Goal: Task Accomplishment & Management: Complete application form

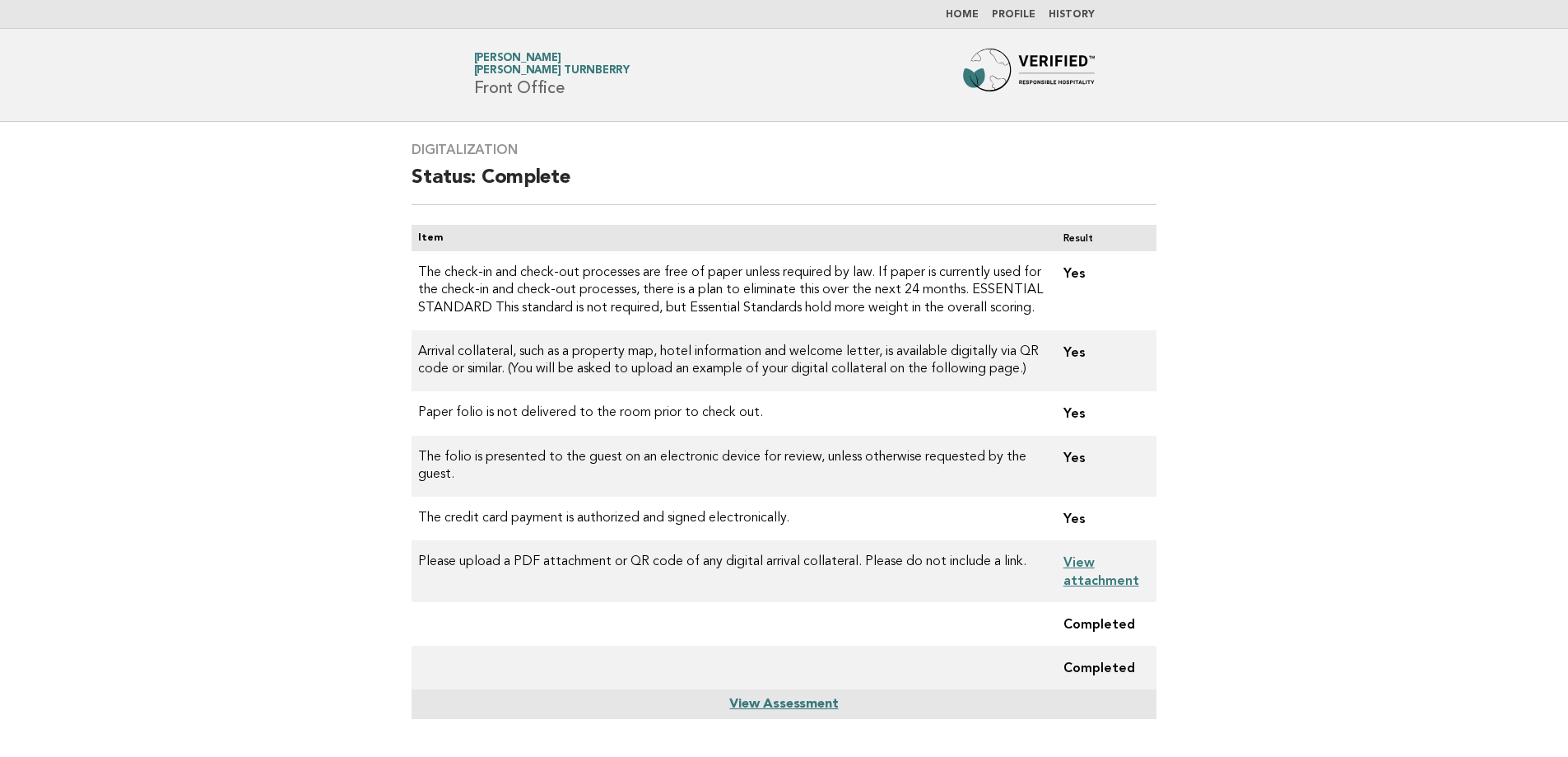
click at [966, 14] on link "Home" at bounding box center [962, 14] width 33 height 10
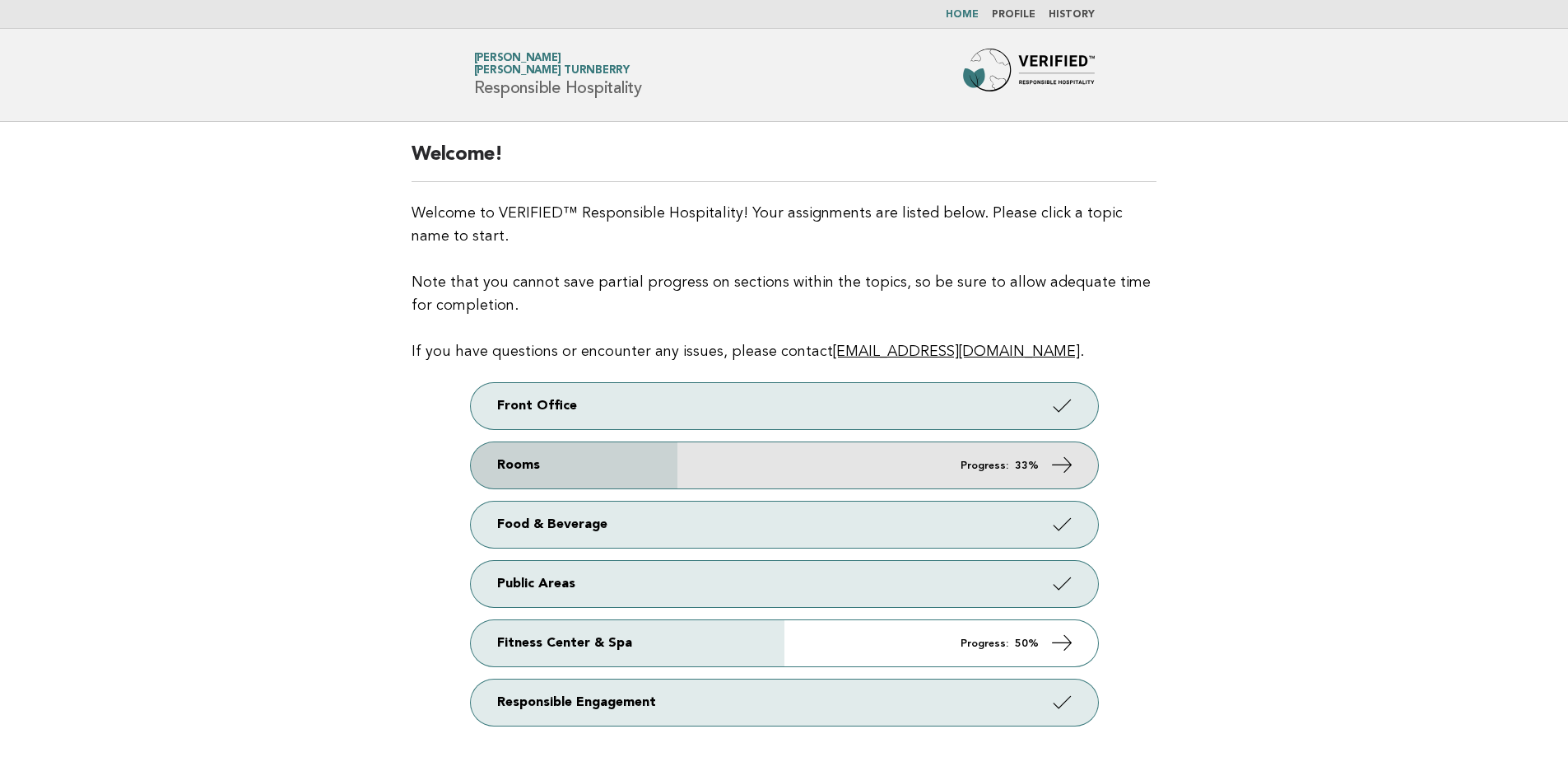
click at [702, 462] on link "Rooms Progress: 33%" at bounding box center [784, 465] width 627 height 46
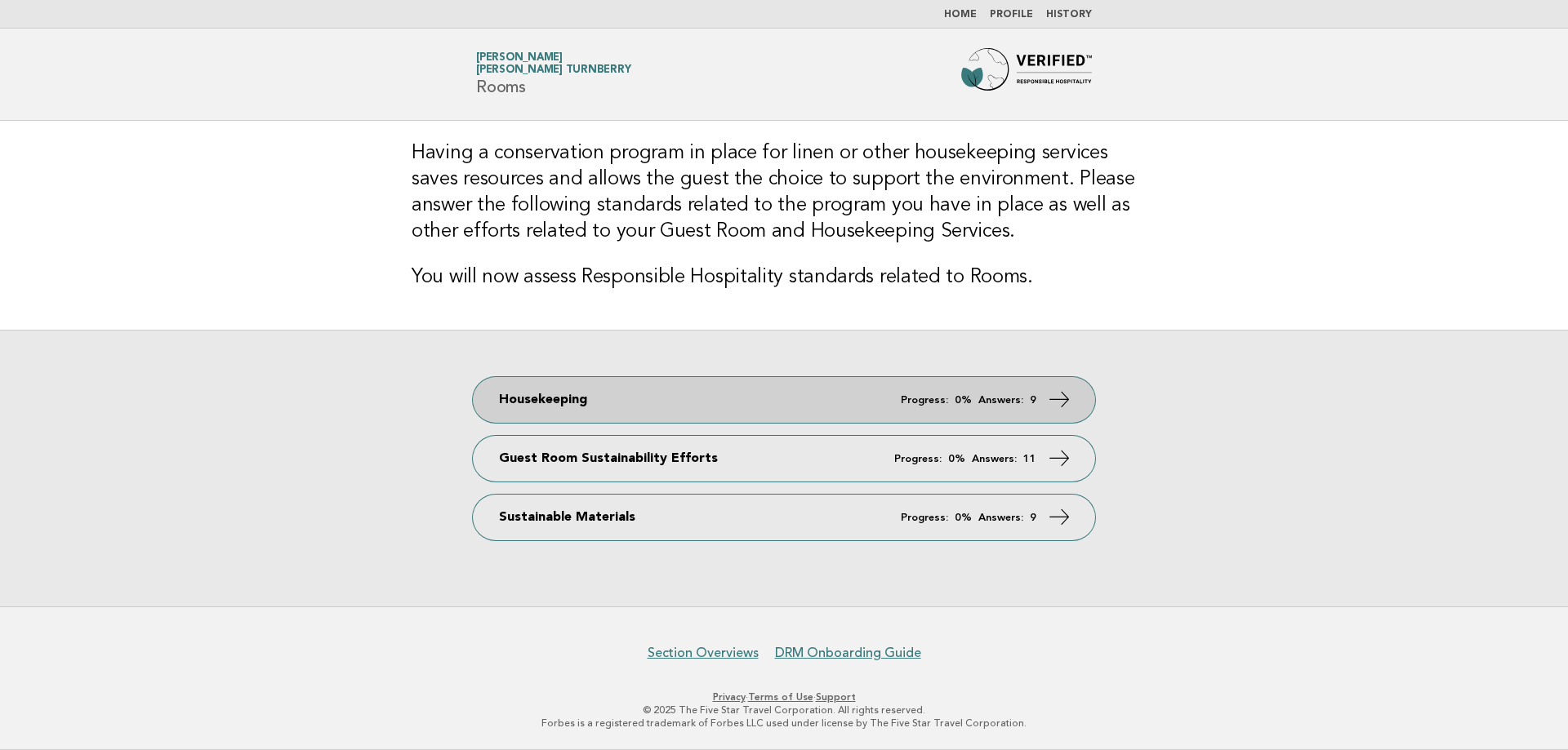
click at [811, 398] on link "Housekeeping Progress: 0% Answers: 9" at bounding box center [784, 399] width 622 height 46
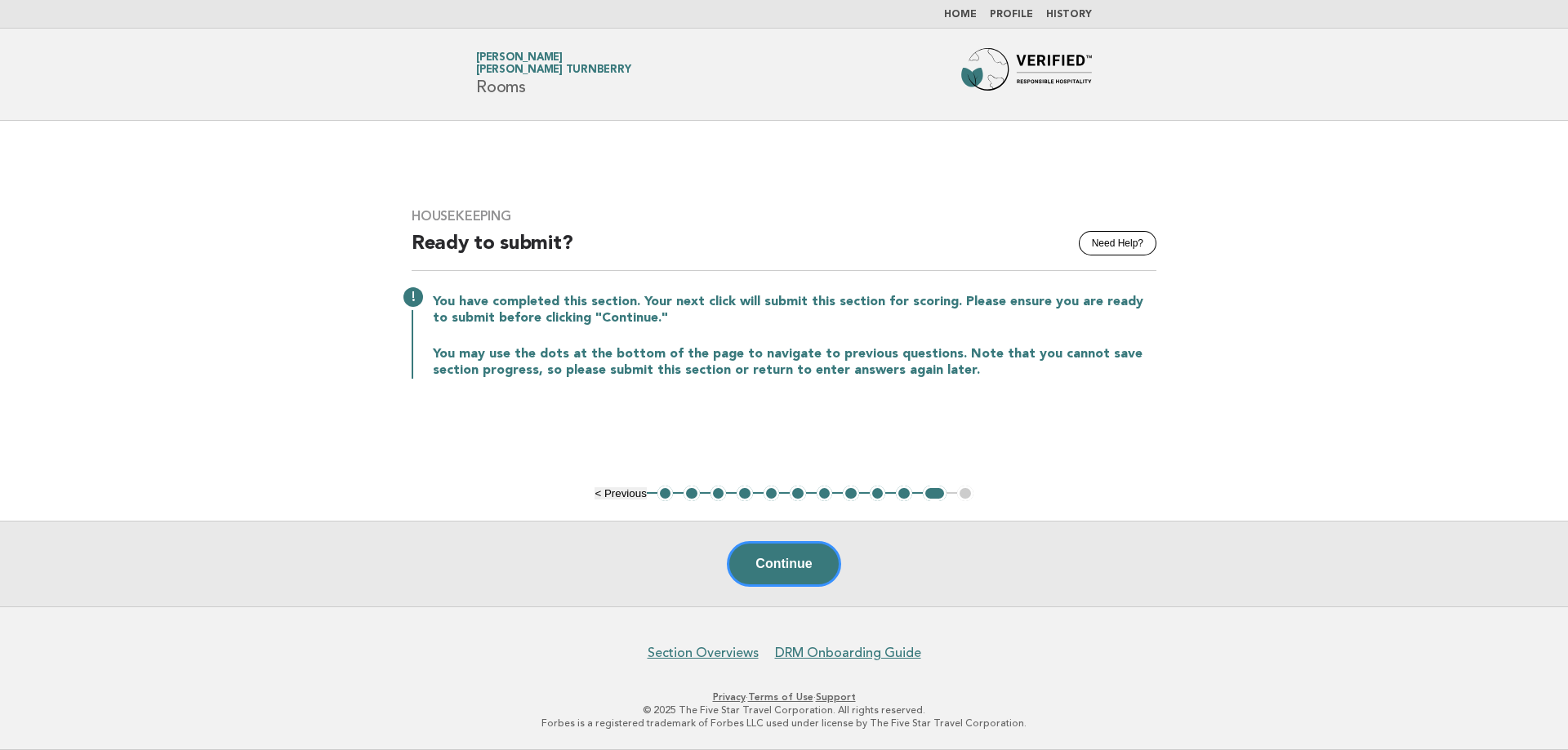
click at [667, 488] on button "1" at bounding box center [666, 494] width 16 height 16
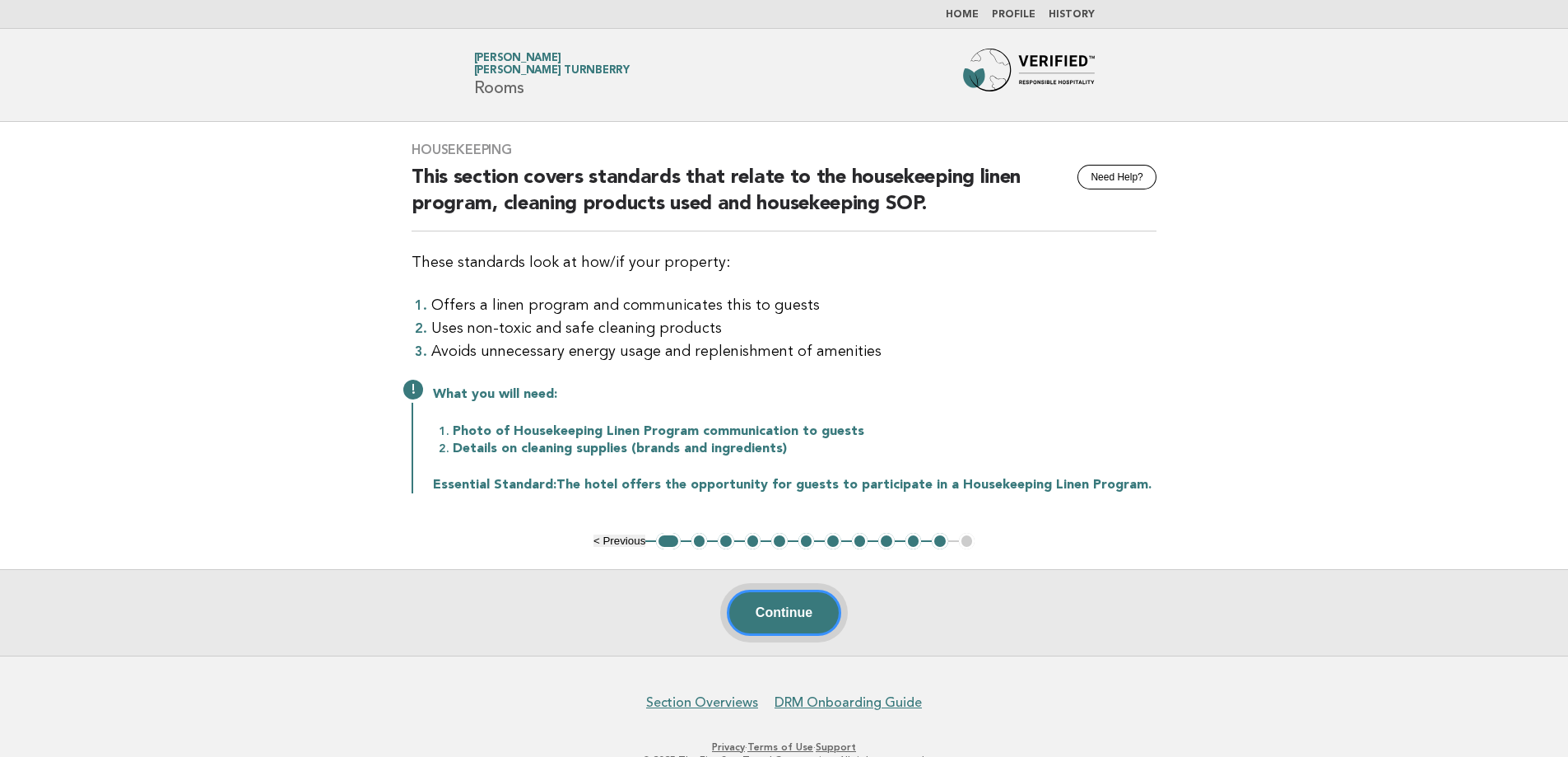
click at [749, 607] on button "Continue" at bounding box center [784, 612] width 114 height 46
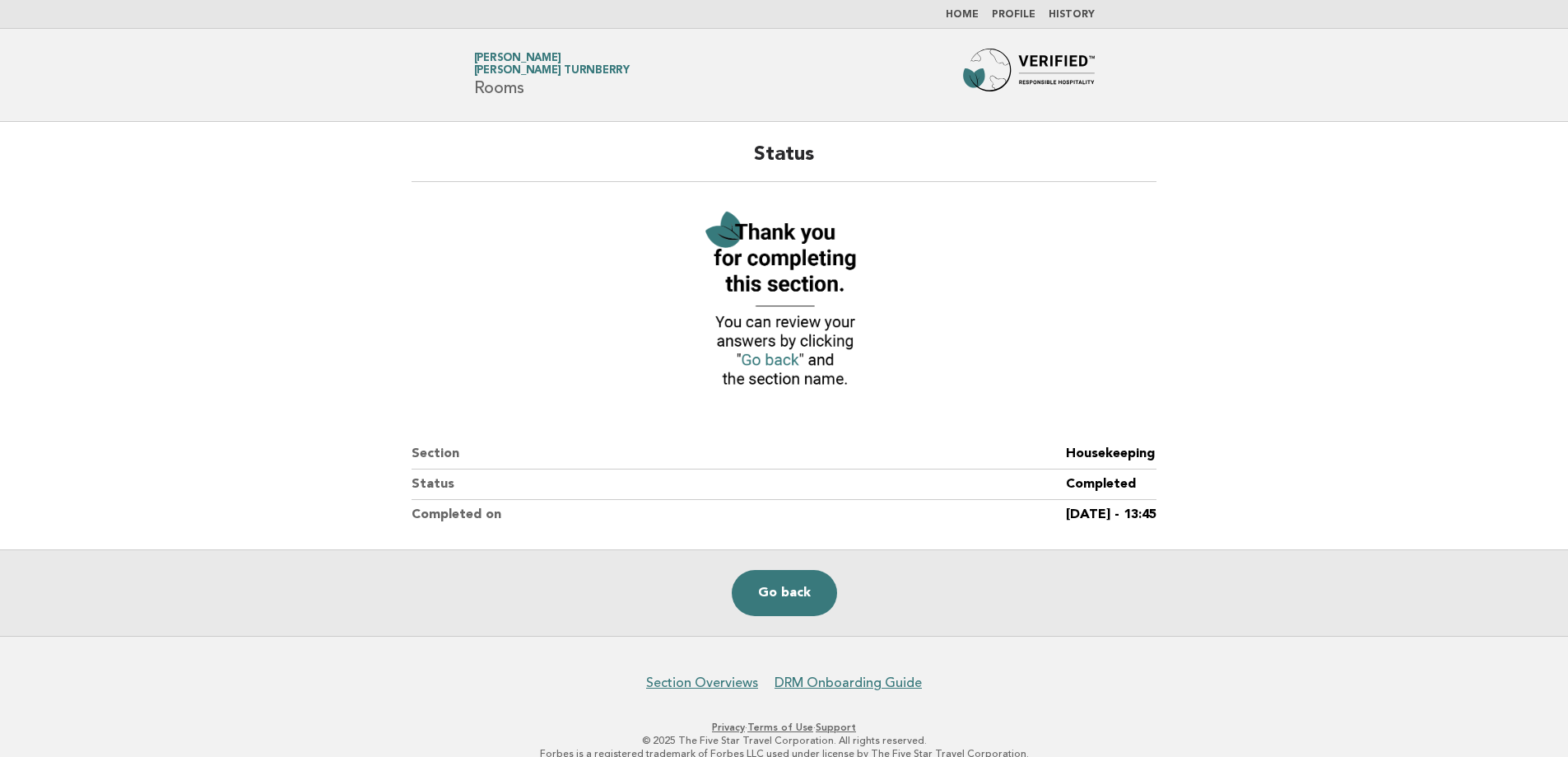
click at [974, 14] on link "Home" at bounding box center [962, 14] width 33 height 10
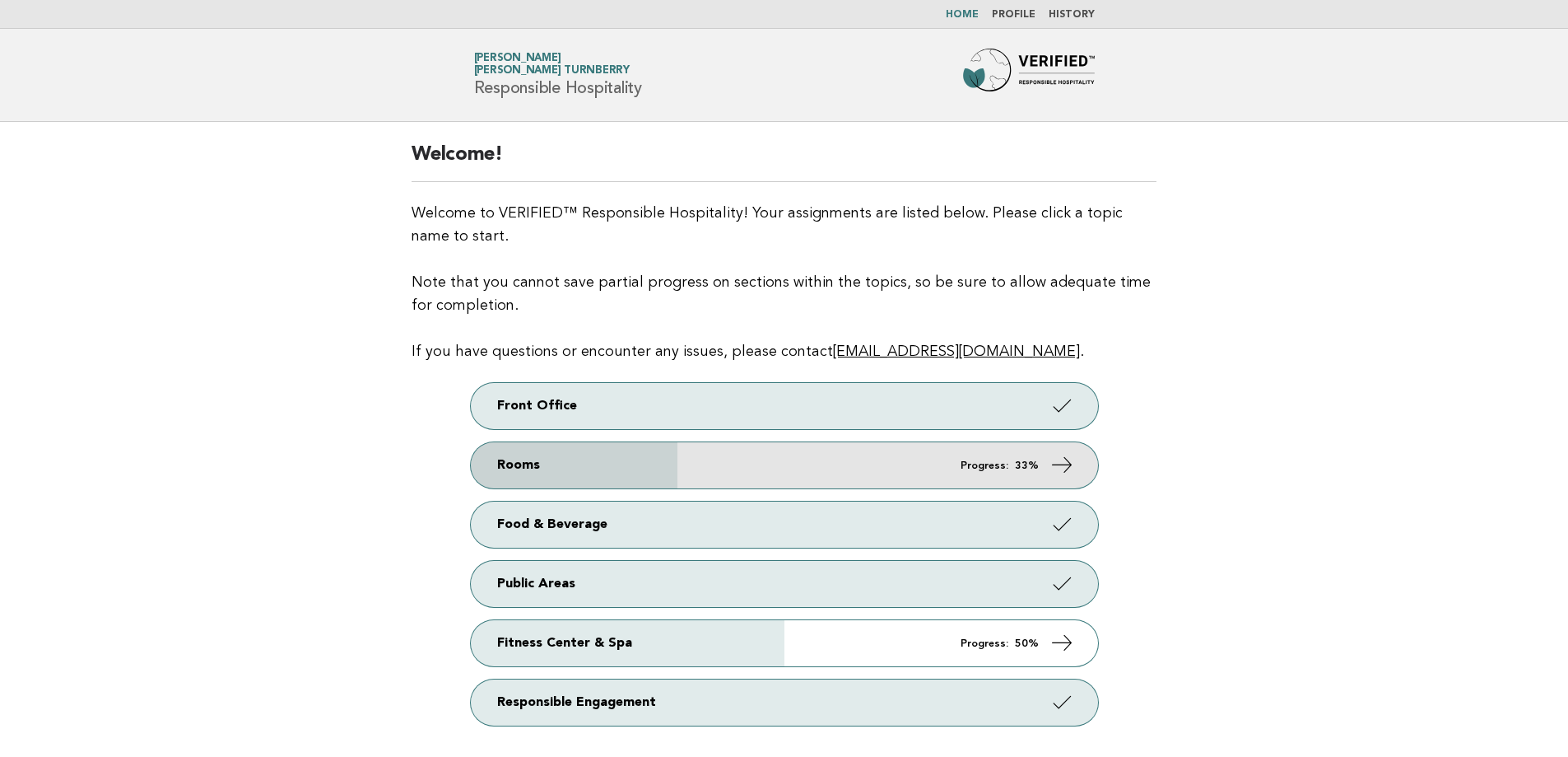
scroll to position [82, 0]
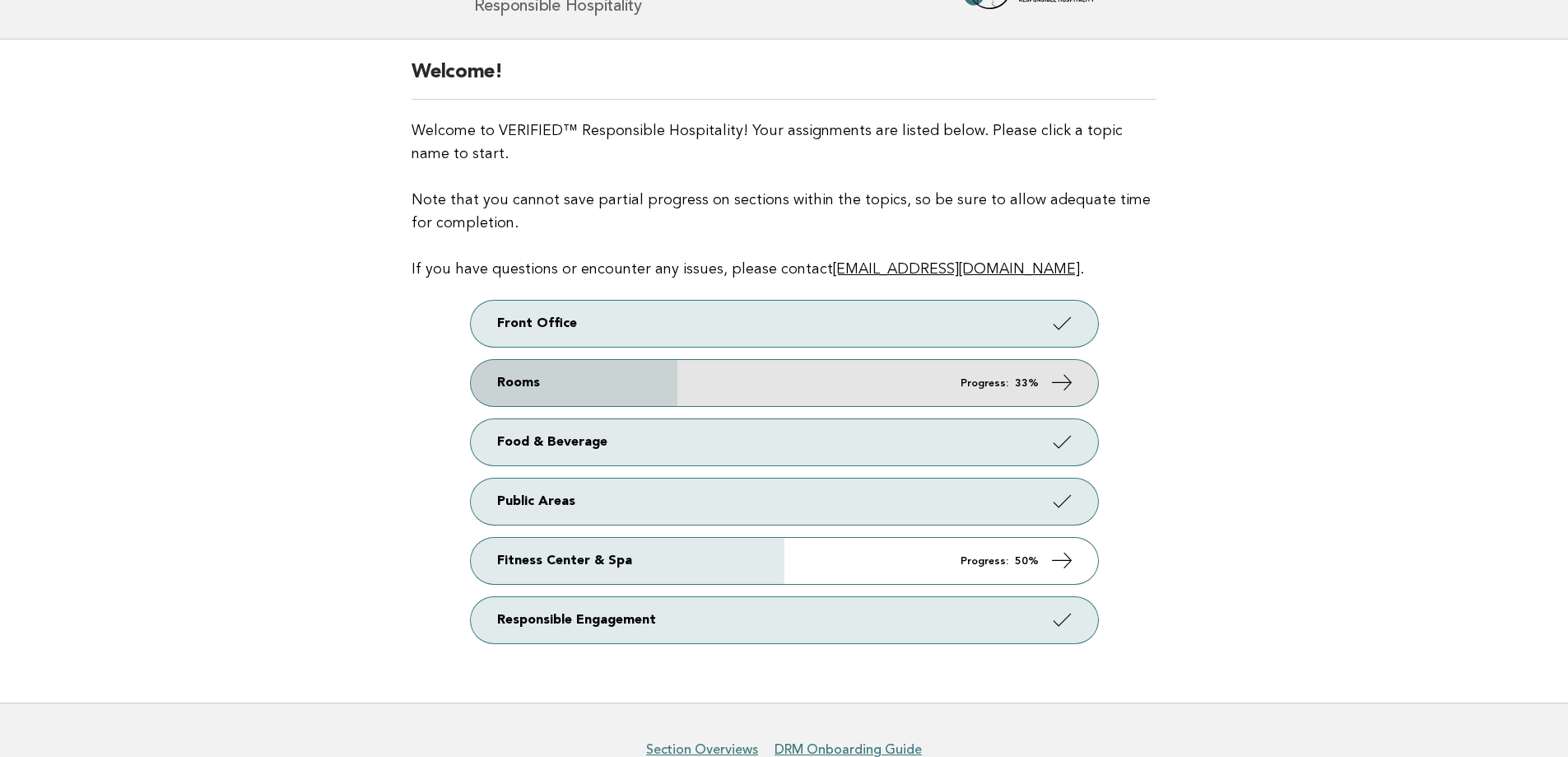
click at [728, 378] on link "Rooms Progress: 33%" at bounding box center [784, 382] width 627 height 46
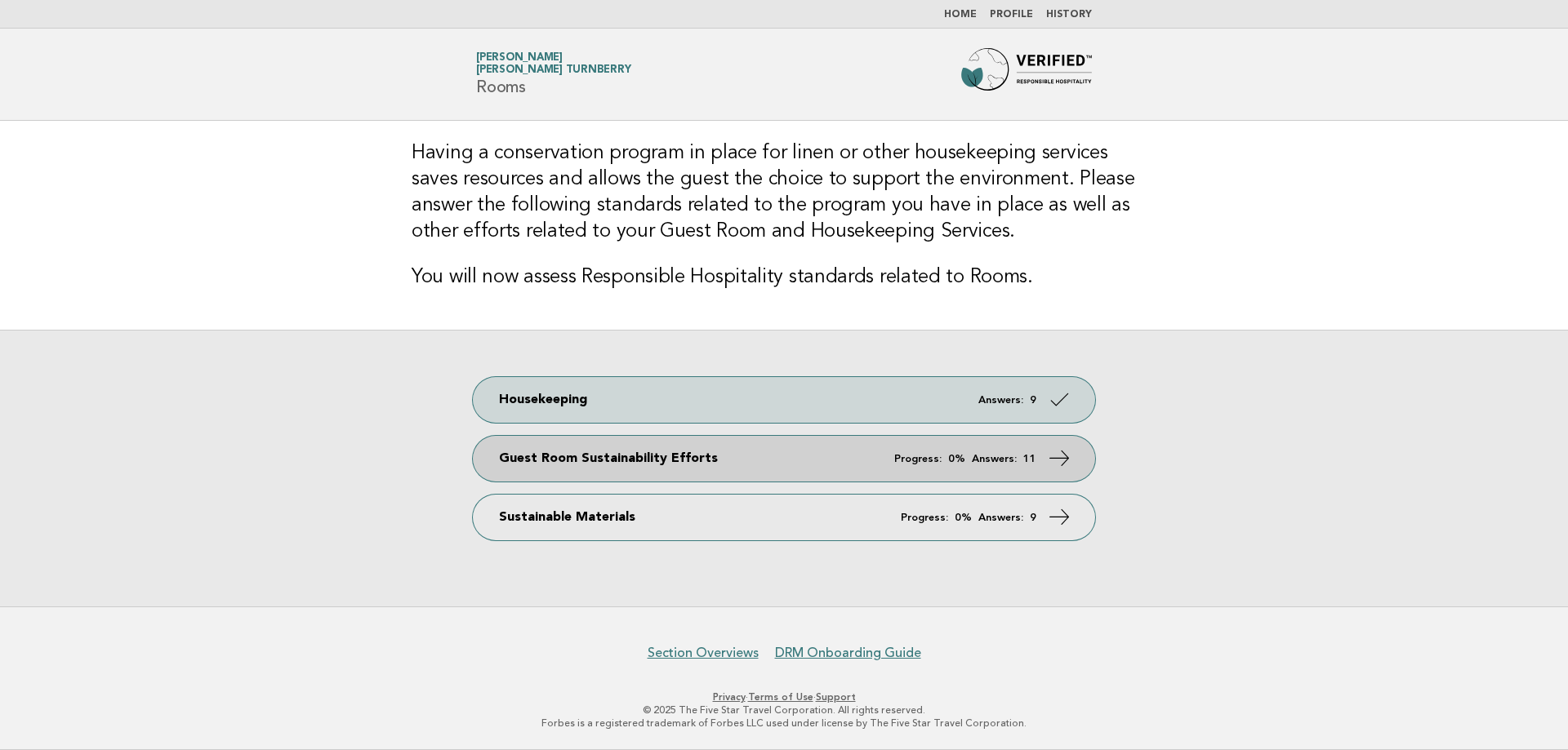
click at [854, 455] on link "Guest Room Sustainability Efforts Progress: 0% Answers: 11" at bounding box center [784, 458] width 622 height 46
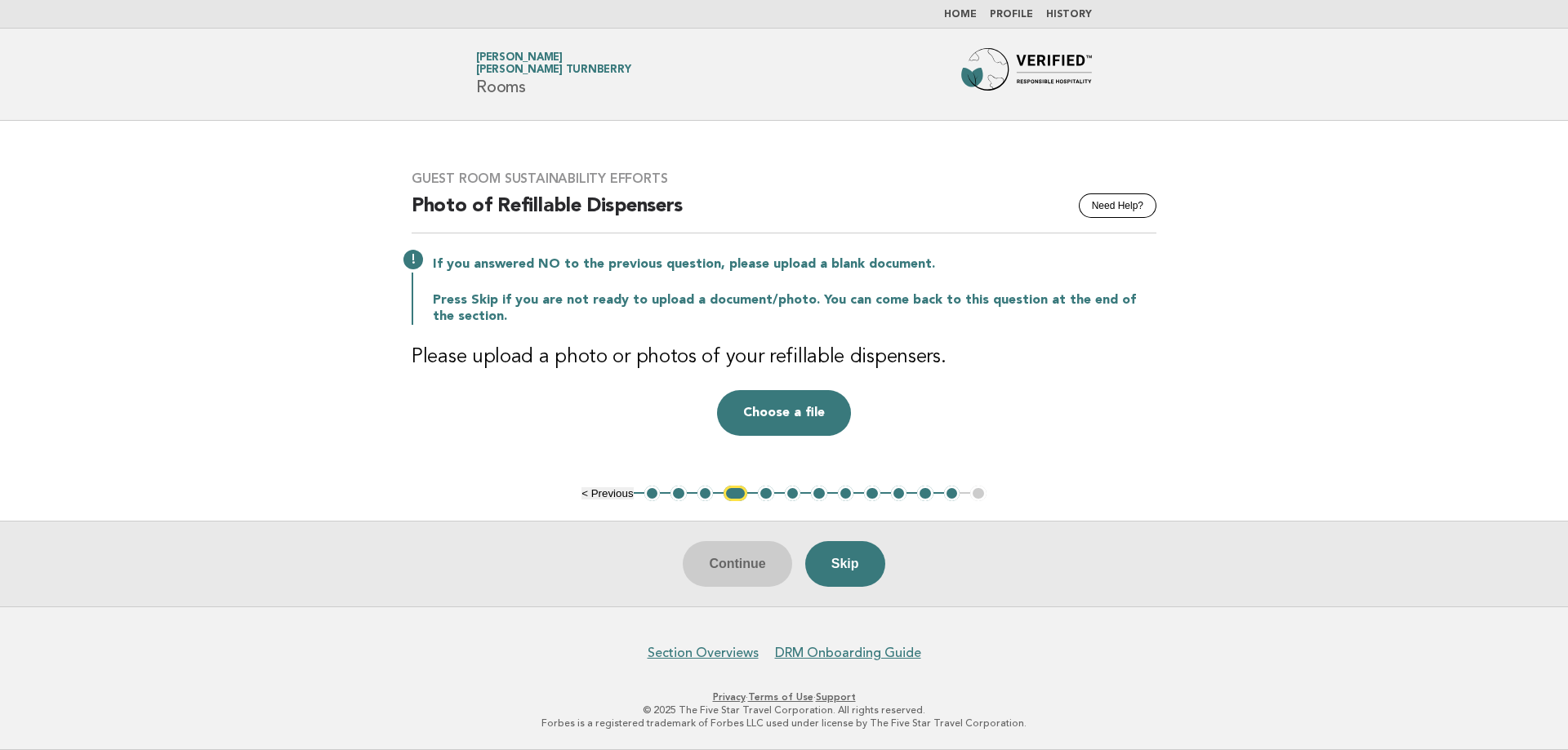
click at [701, 497] on button "3" at bounding box center [705, 494] width 16 height 16
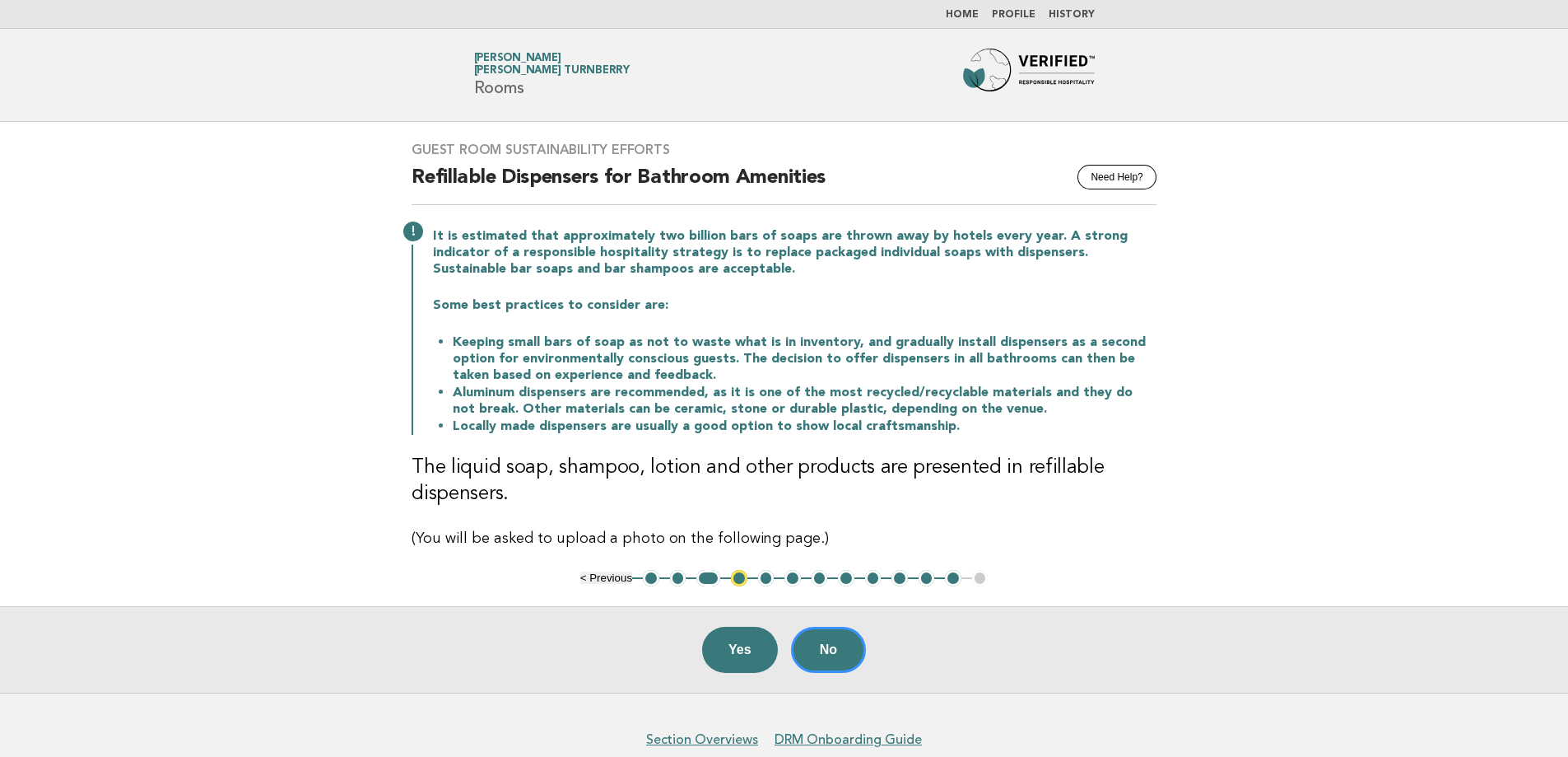
click at [767, 578] on button "5" at bounding box center [766, 578] width 16 height 16
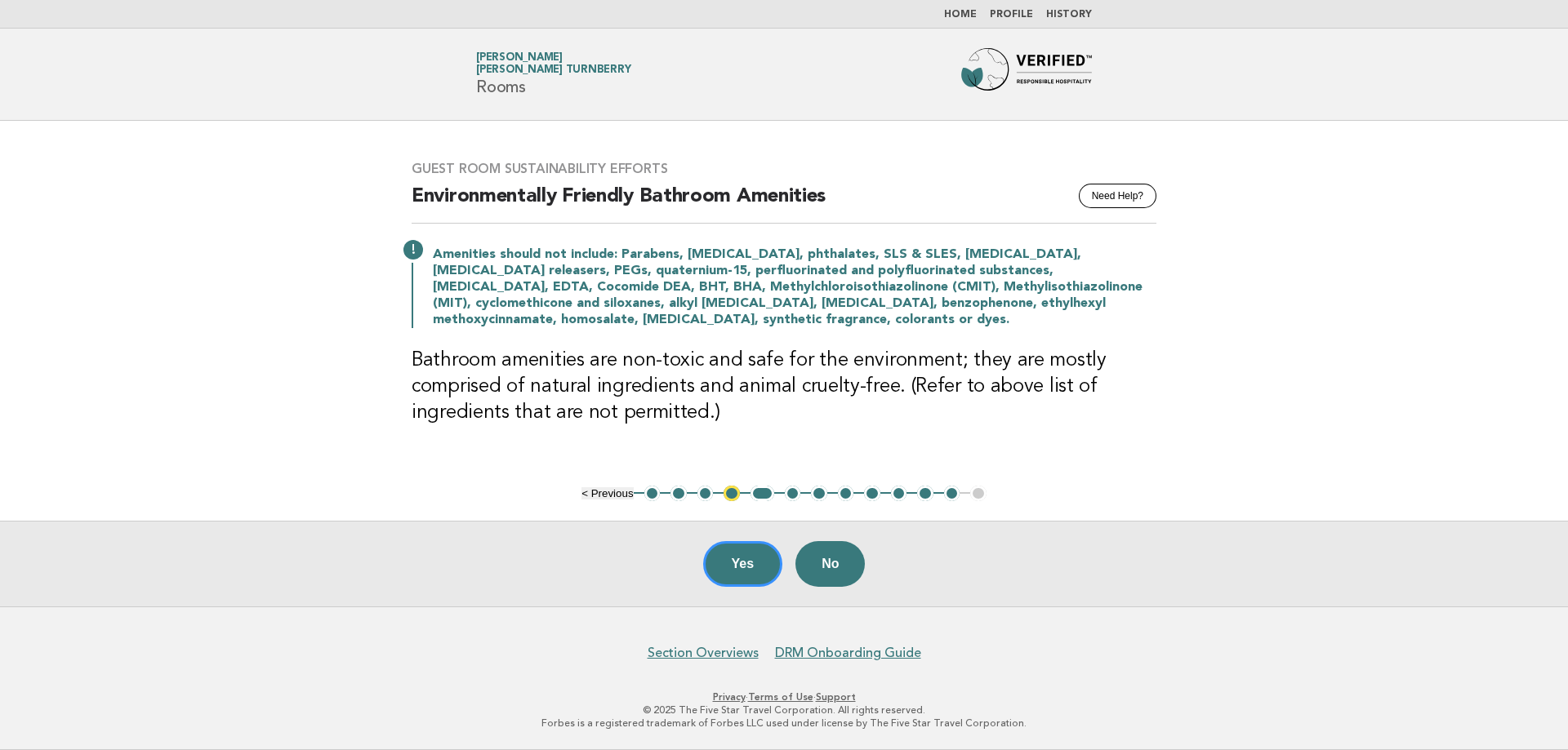
click at [709, 491] on button "3" at bounding box center [705, 494] width 16 height 16
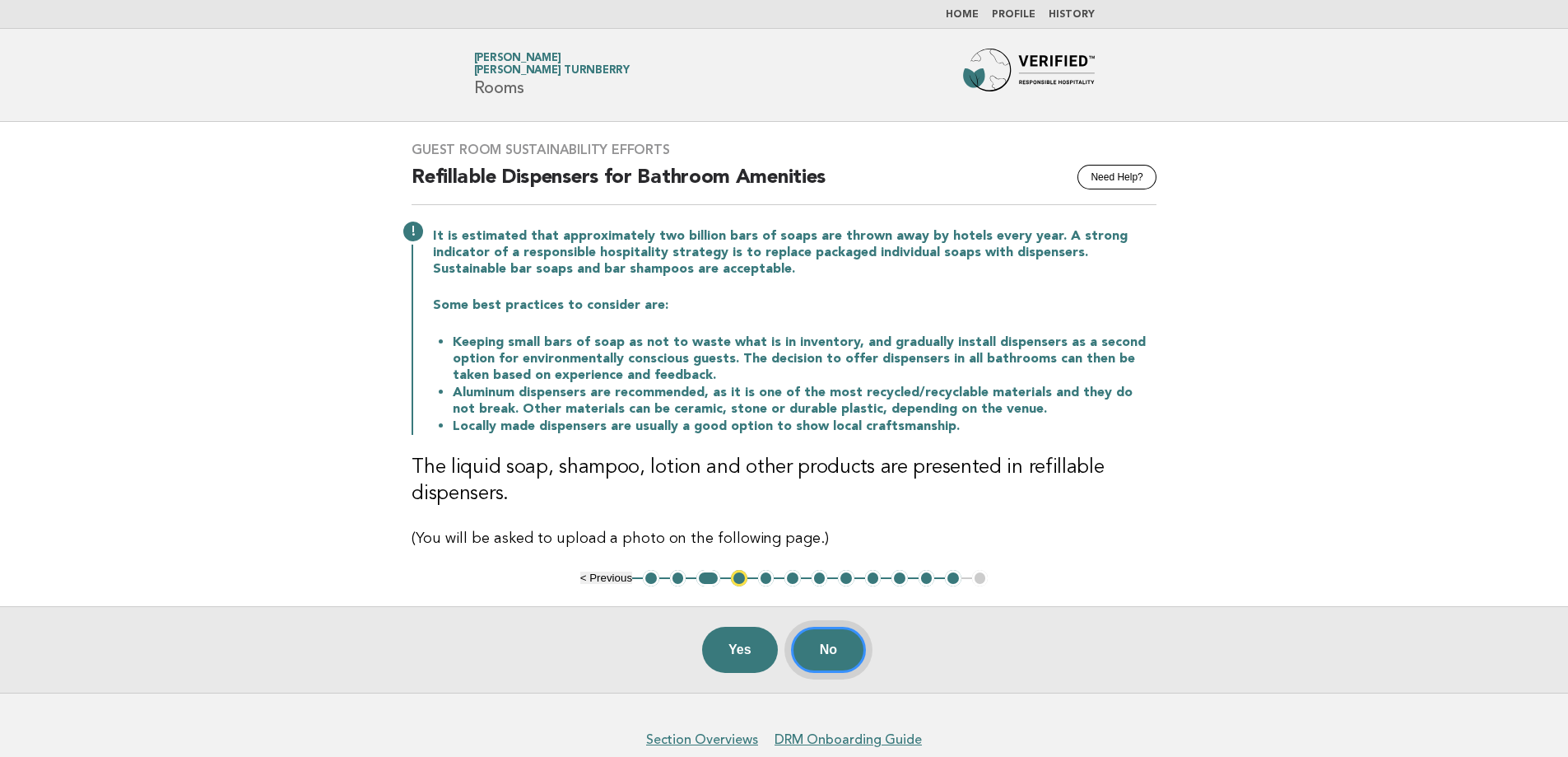
click at [844, 652] on button "No" at bounding box center [828, 649] width 75 height 46
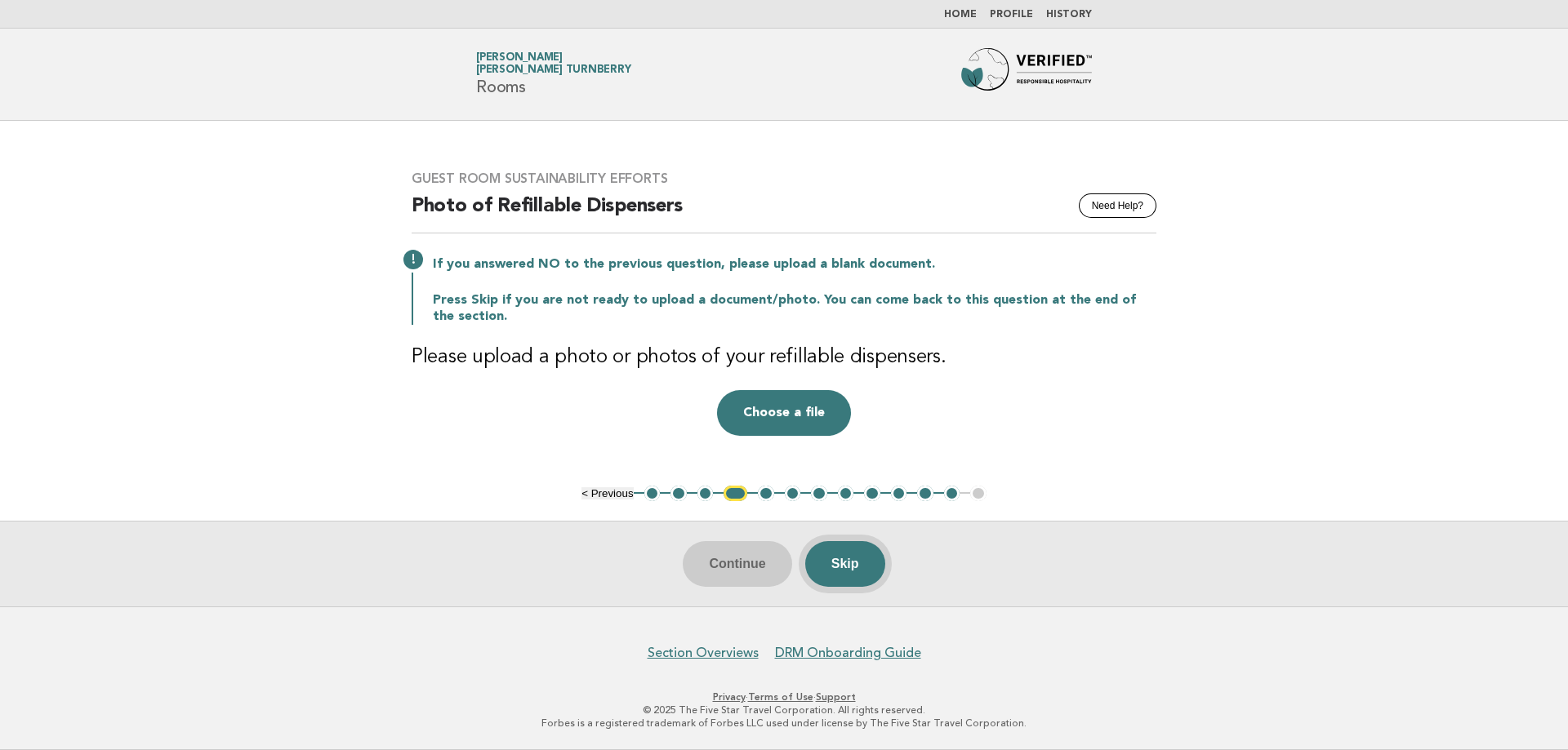
click at [839, 559] on button "Skip" at bounding box center [845, 563] width 80 height 46
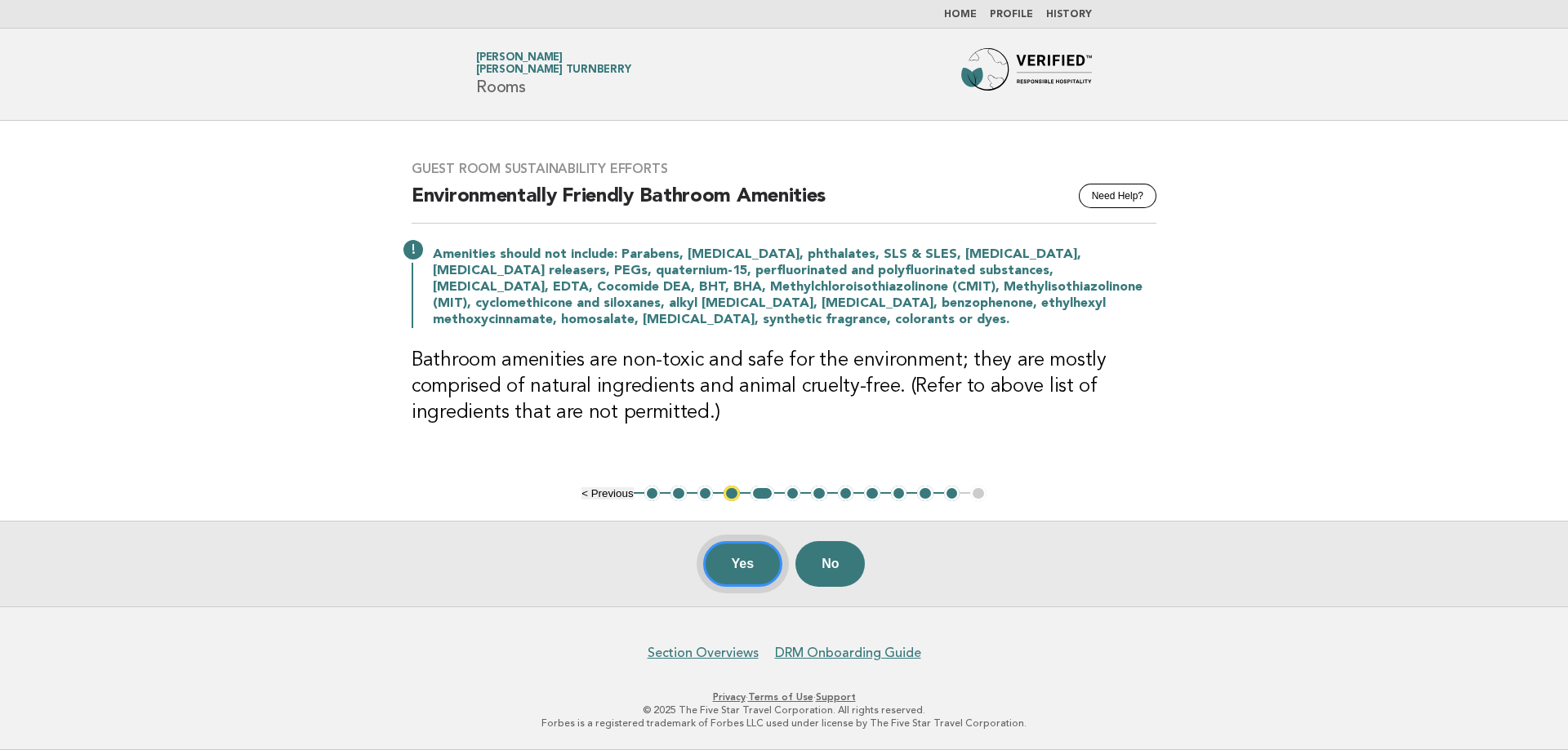
click at [742, 569] on button "Yes" at bounding box center [743, 563] width 80 height 46
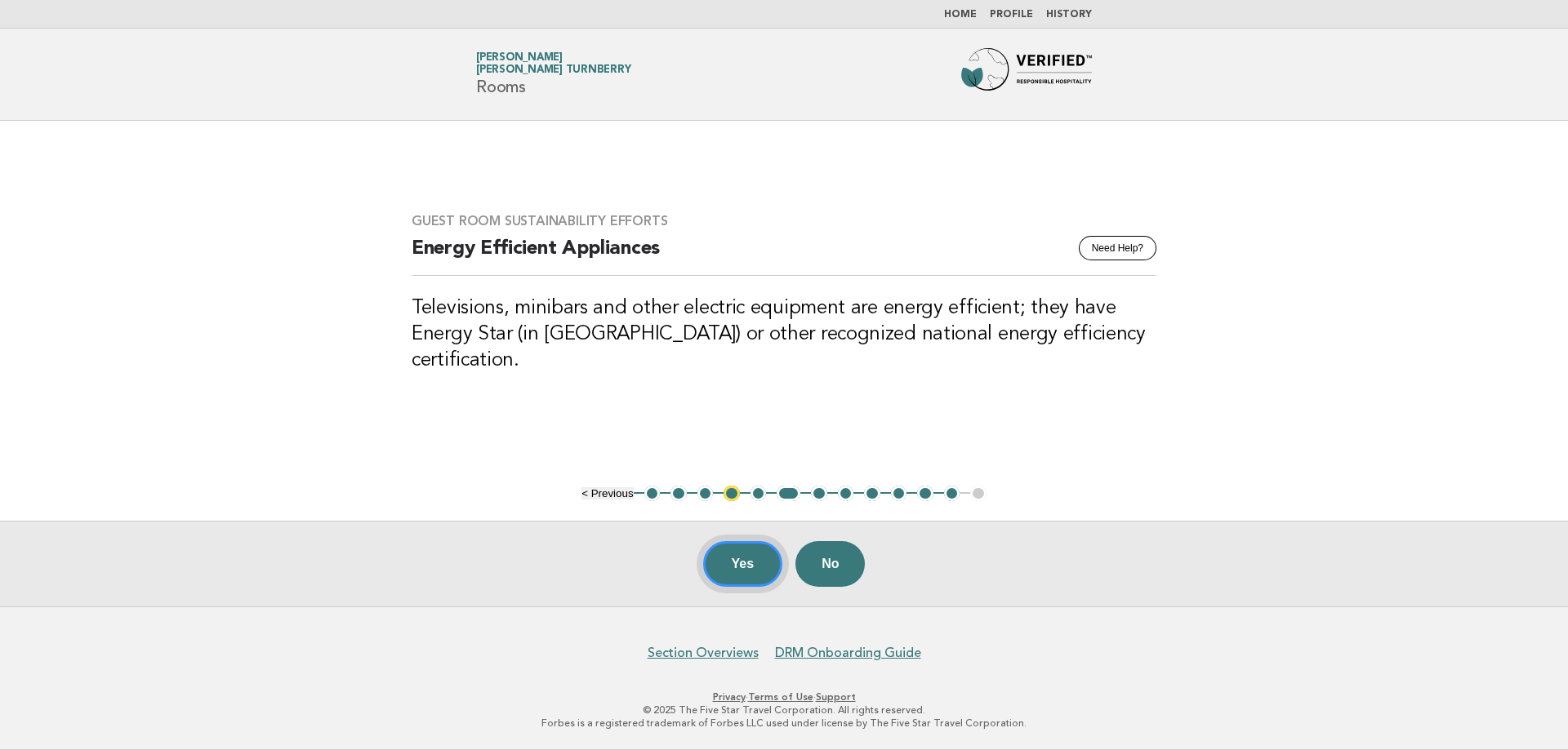
click at [742, 569] on button "Yes" at bounding box center [743, 563] width 80 height 46
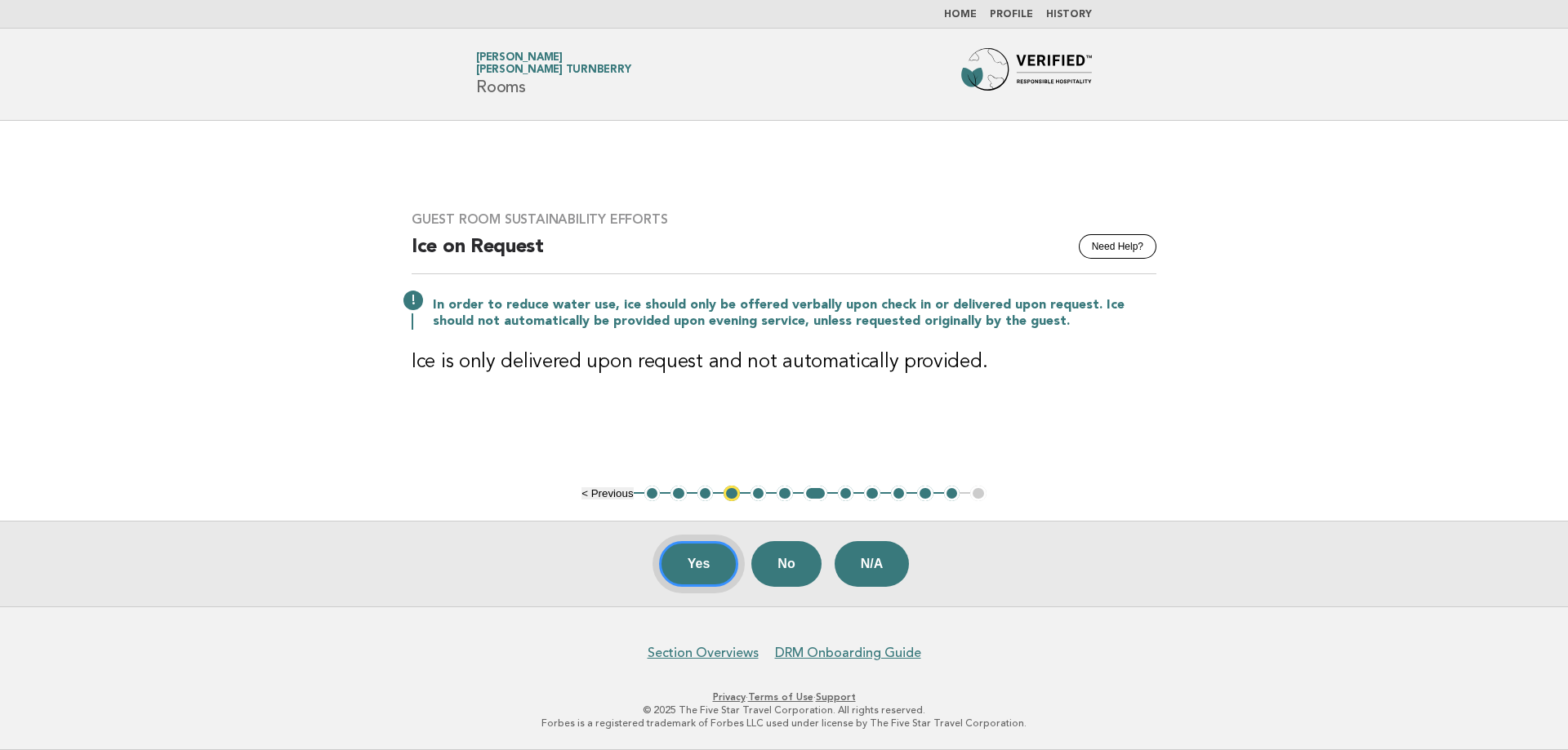
click at [722, 568] on button "Yes" at bounding box center [699, 563] width 80 height 46
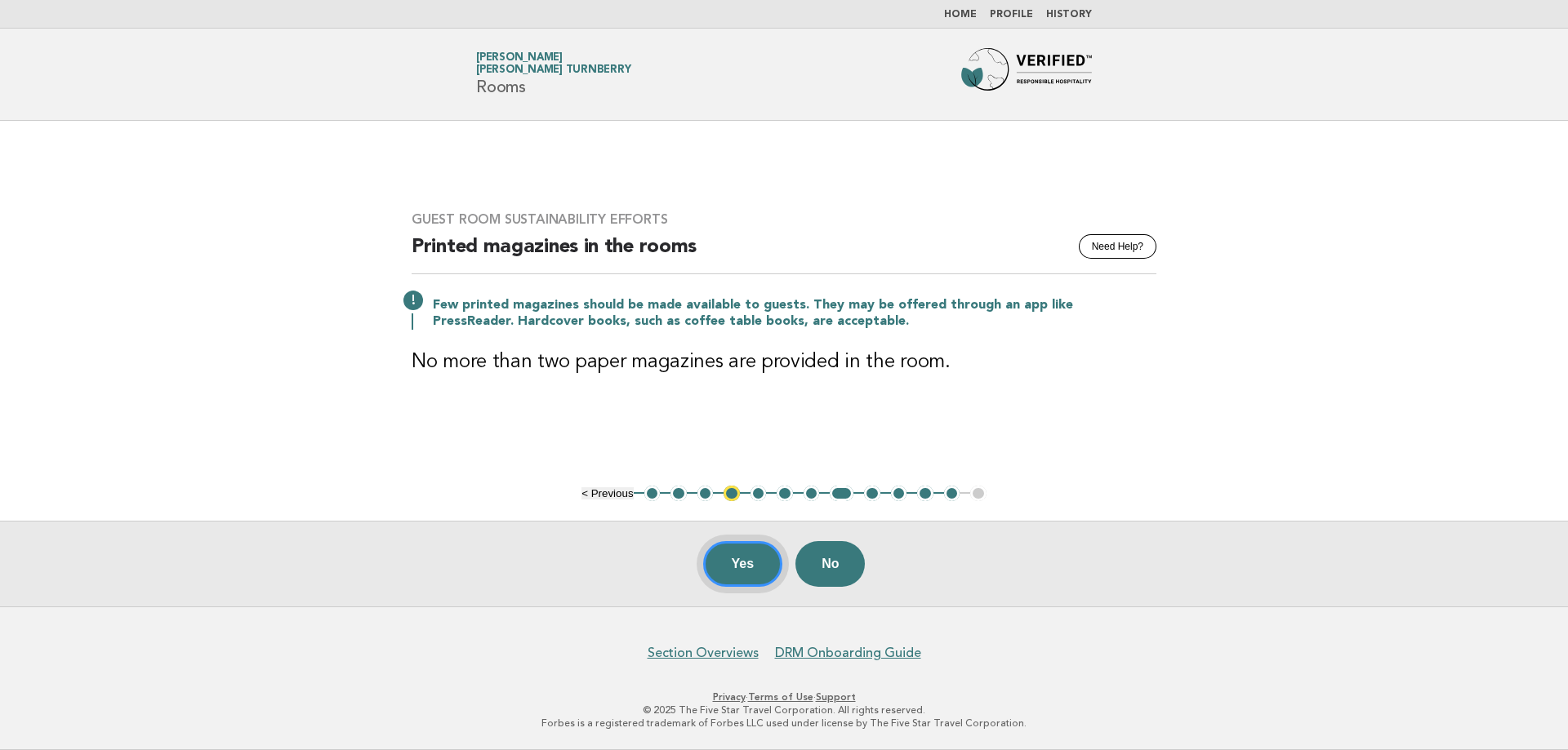
click at [728, 569] on button "Yes" at bounding box center [743, 563] width 80 height 46
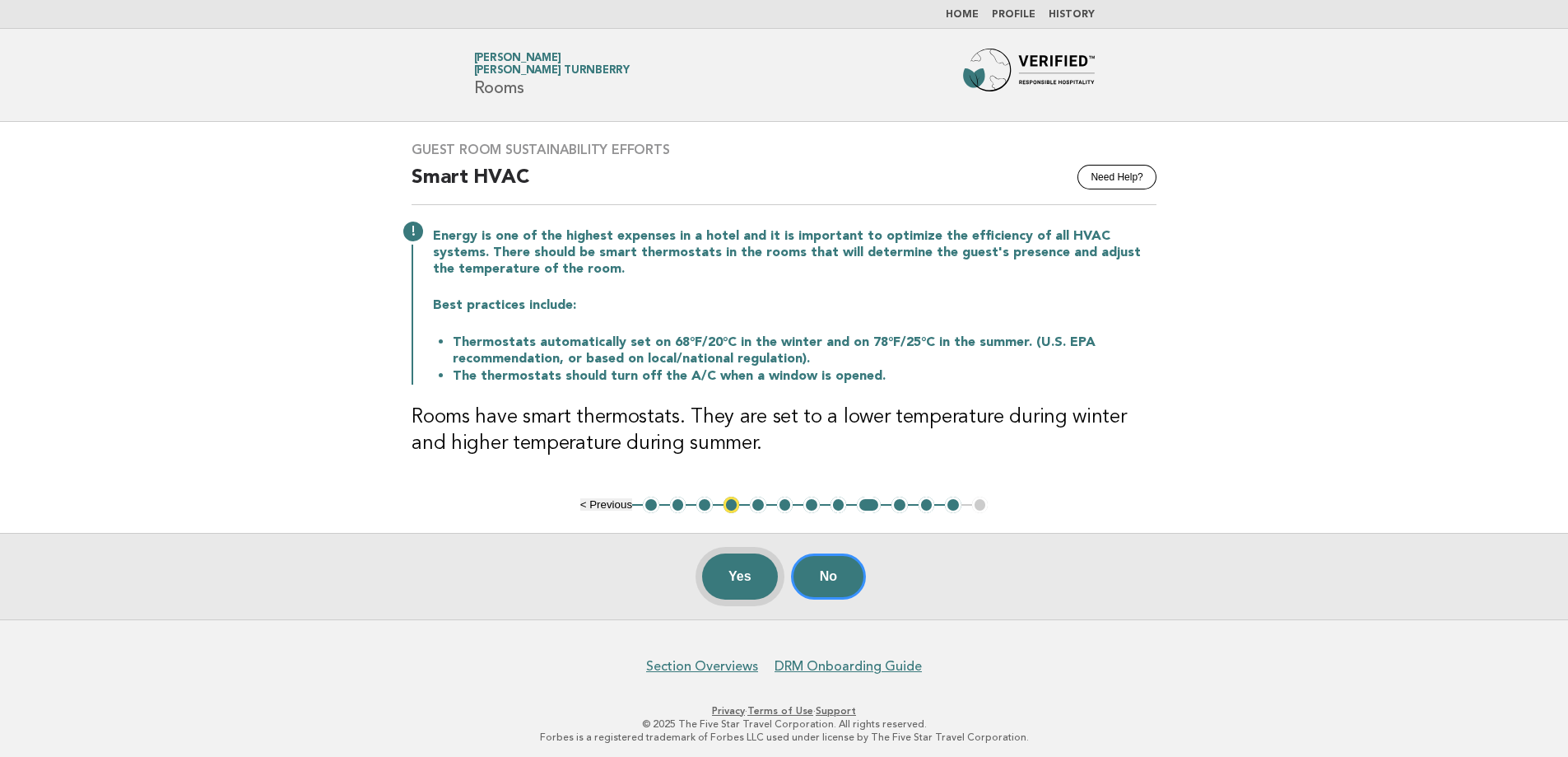
click at [752, 577] on button "Yes" at bounding box center [740, 576] width 76 height 46
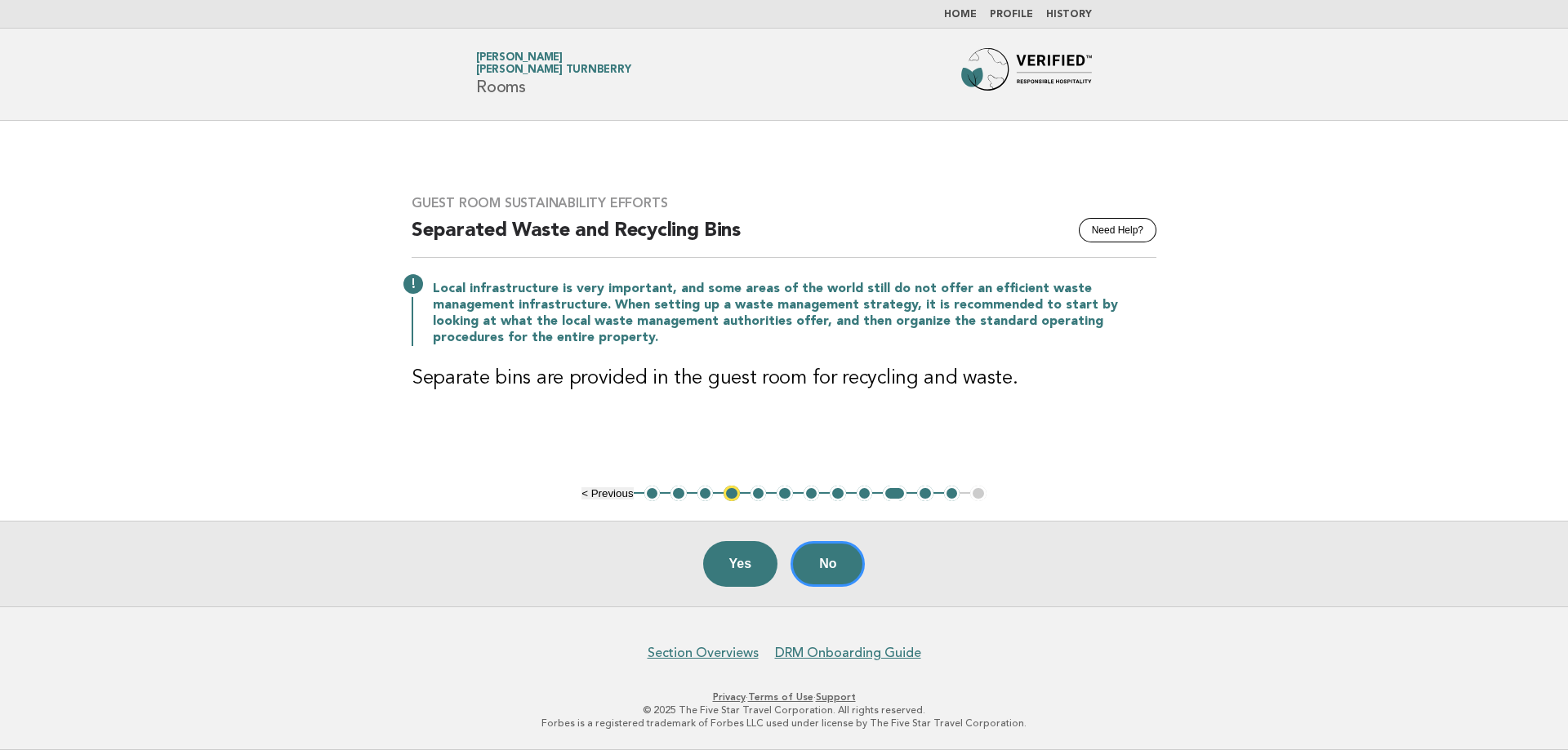
click at [708, 496] on button "3" at bounding box center [705, 494] width 16 height 16
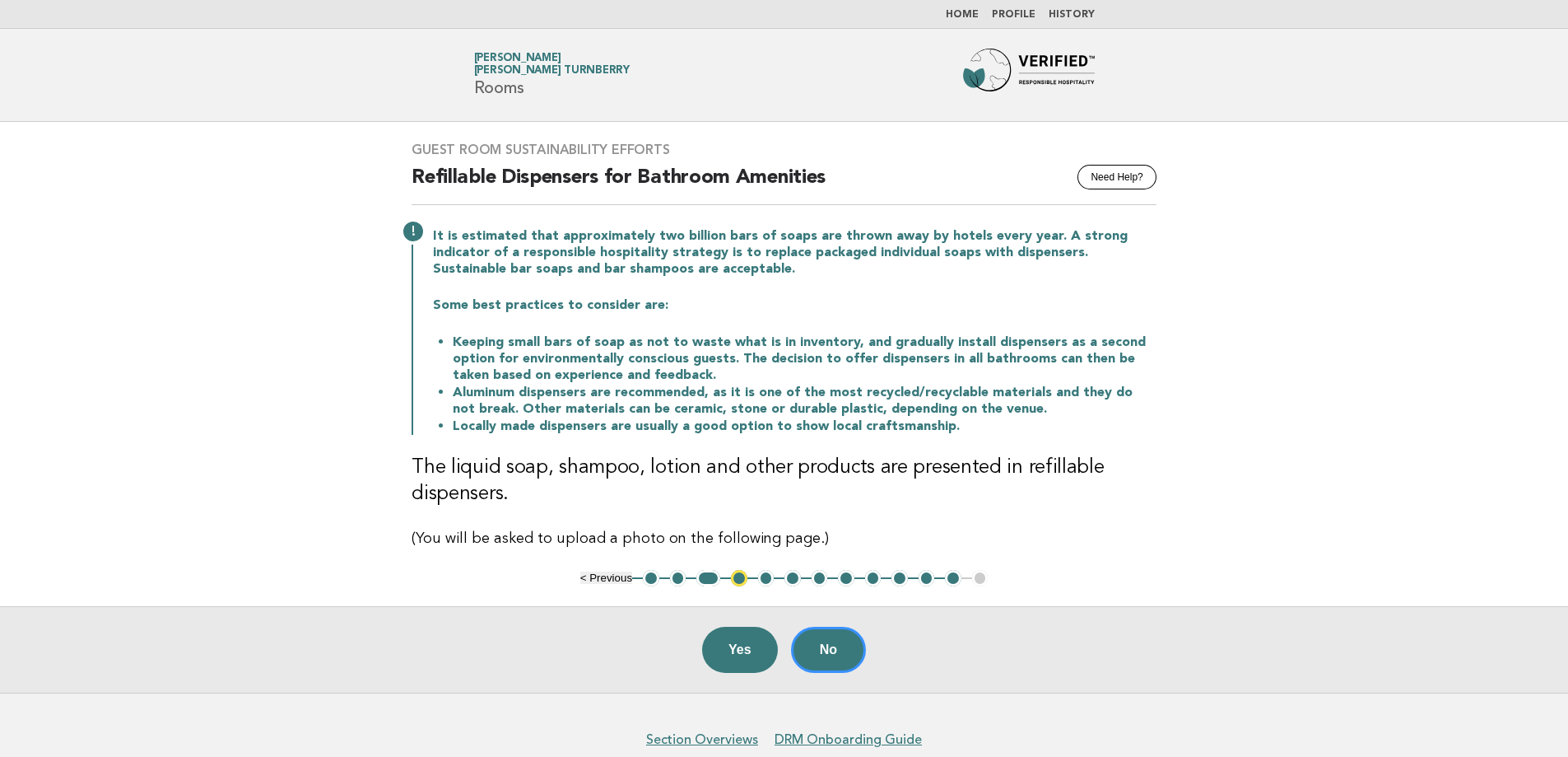
click at [840, 587] on main "Guest Room Sustainability Efforts Need Help? Refillable Dispensers for Bathroom…" at bounding box center [784, 406] width 1568 height 570
click at [846, 582] on button "8" at bounding box center [846, 578] width 16 height 16
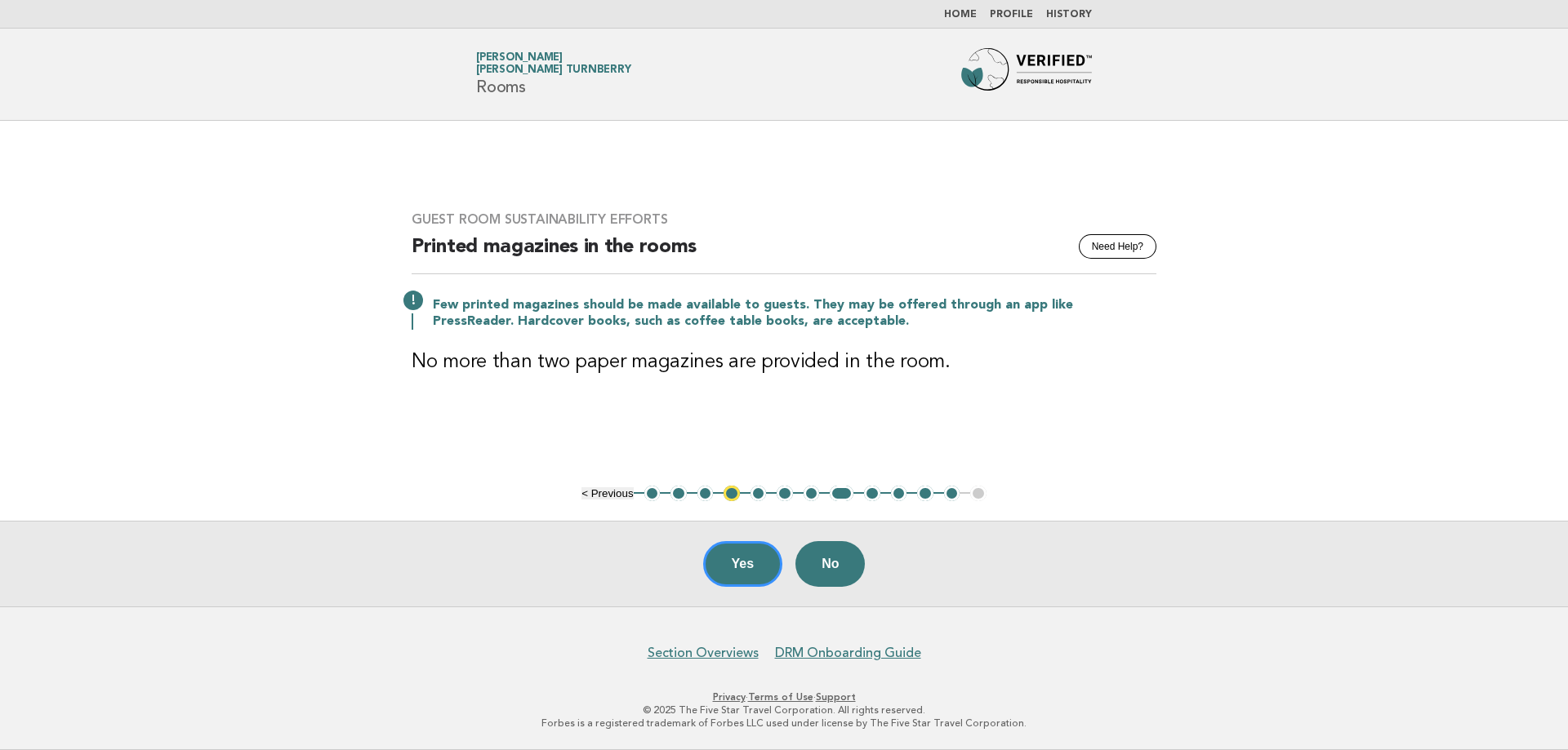
click at [868, 498] on button "9" at bounding box center [872, 494] width 16 height 16
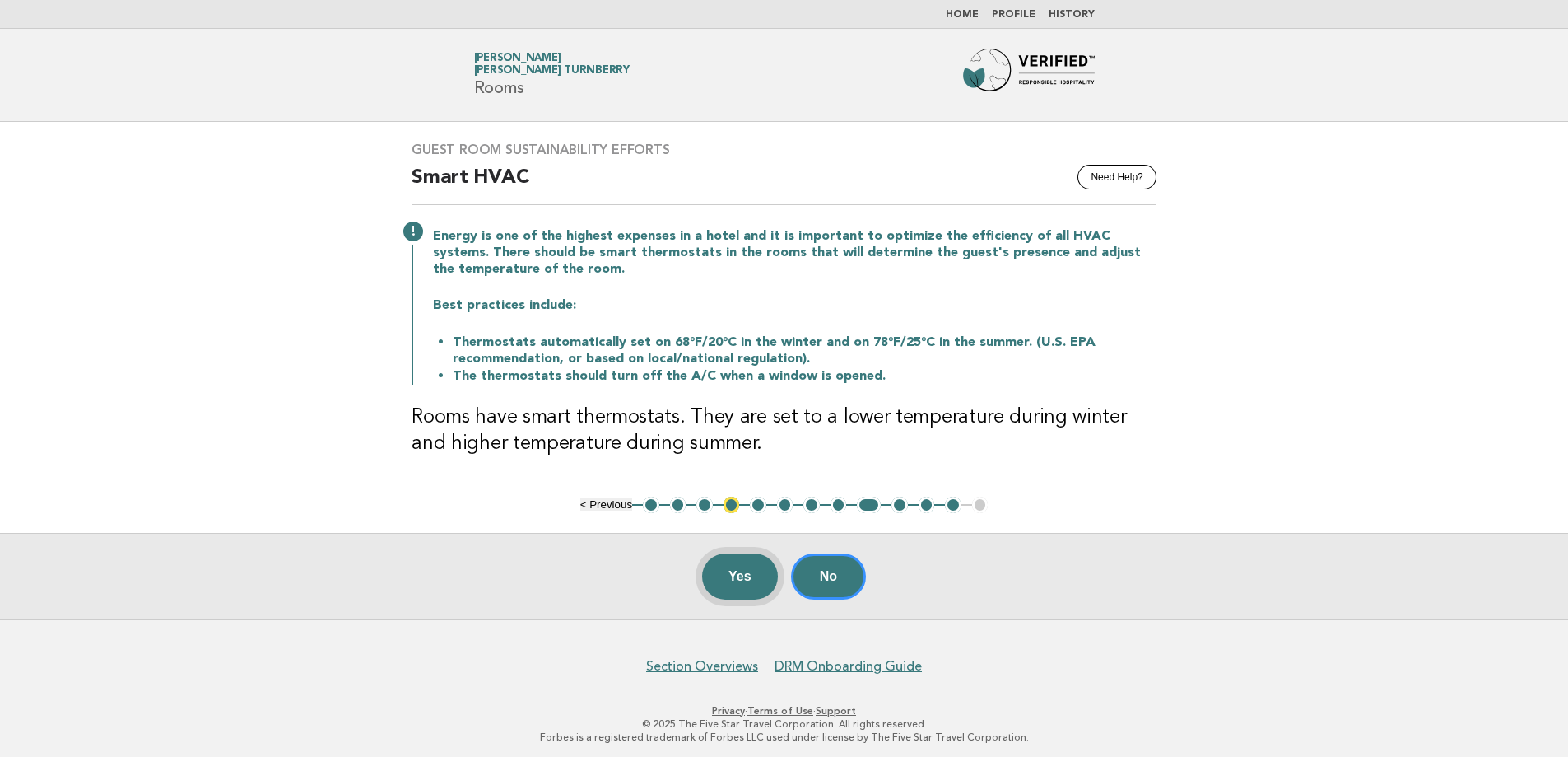
click at [748, 575] on button "Yes" at bounding box center [740, 576] width 76 height 46
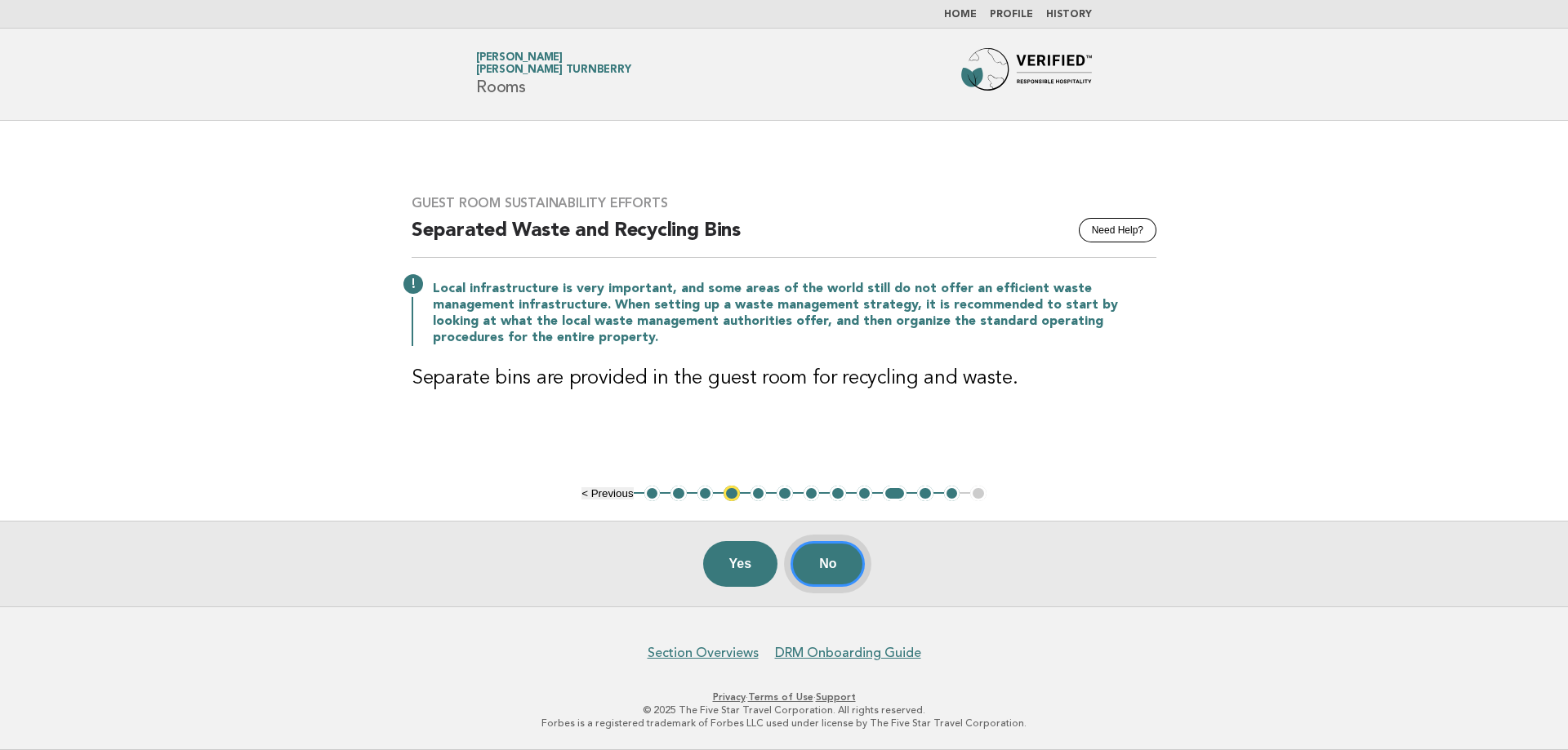
click at [849, 566] on button "No" at bounding box center [827, 563] width 74 height 46
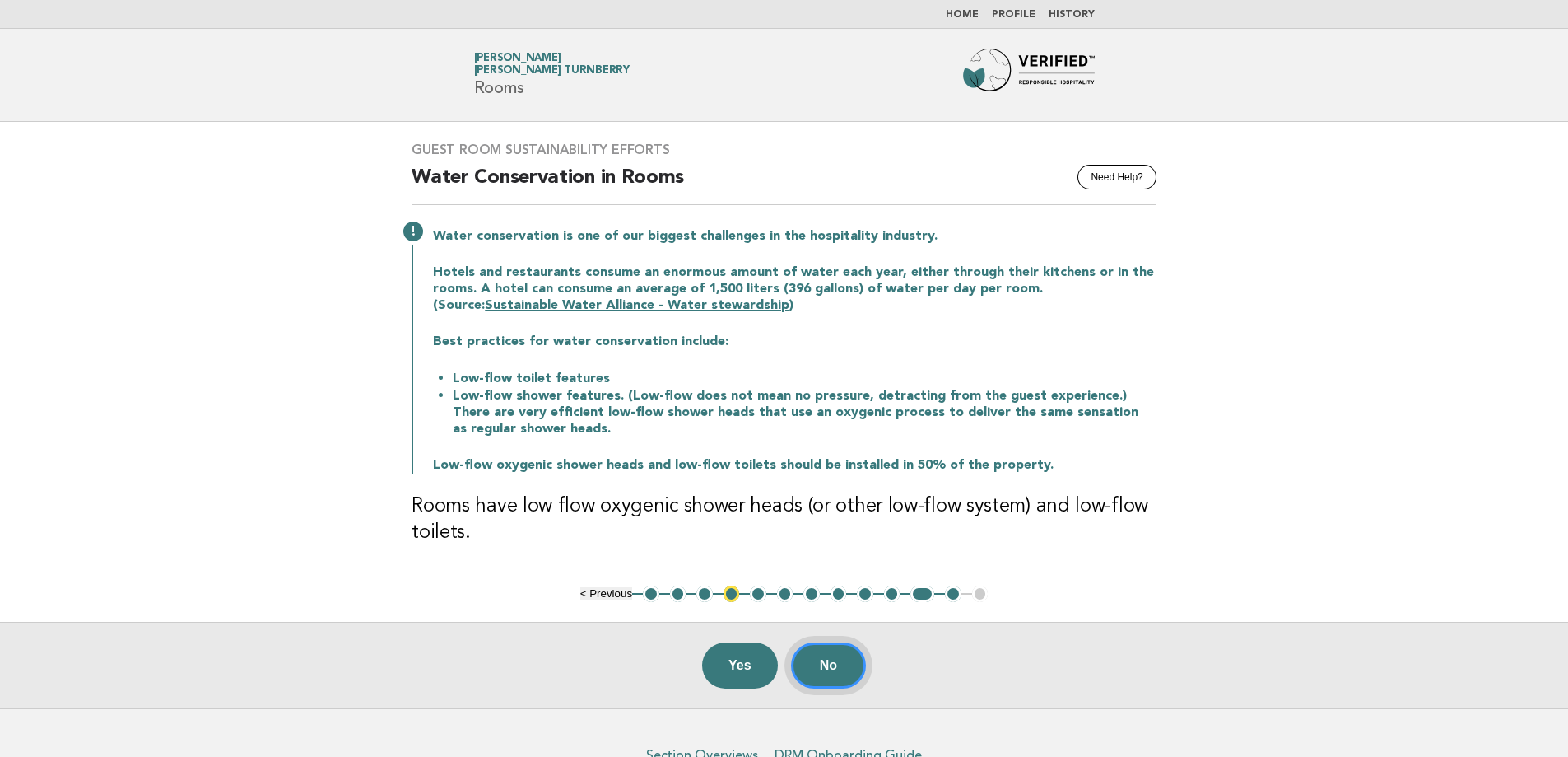
click at [814, 656] on button "No" at bounding box center [828, 665] width 75 height 46
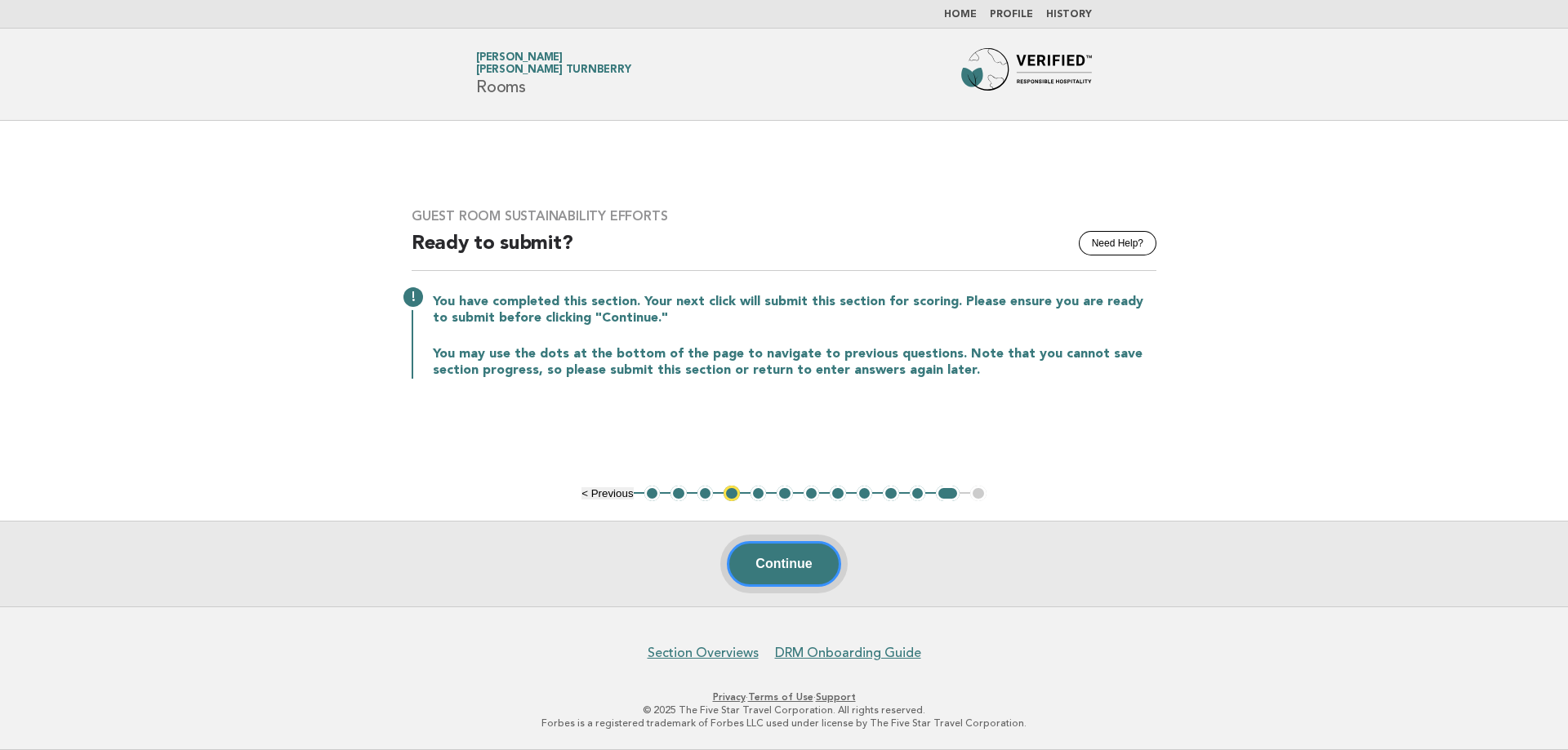
click at [757, 547] on button "Continue" at bounding box center [783, 563] width 113 height 46
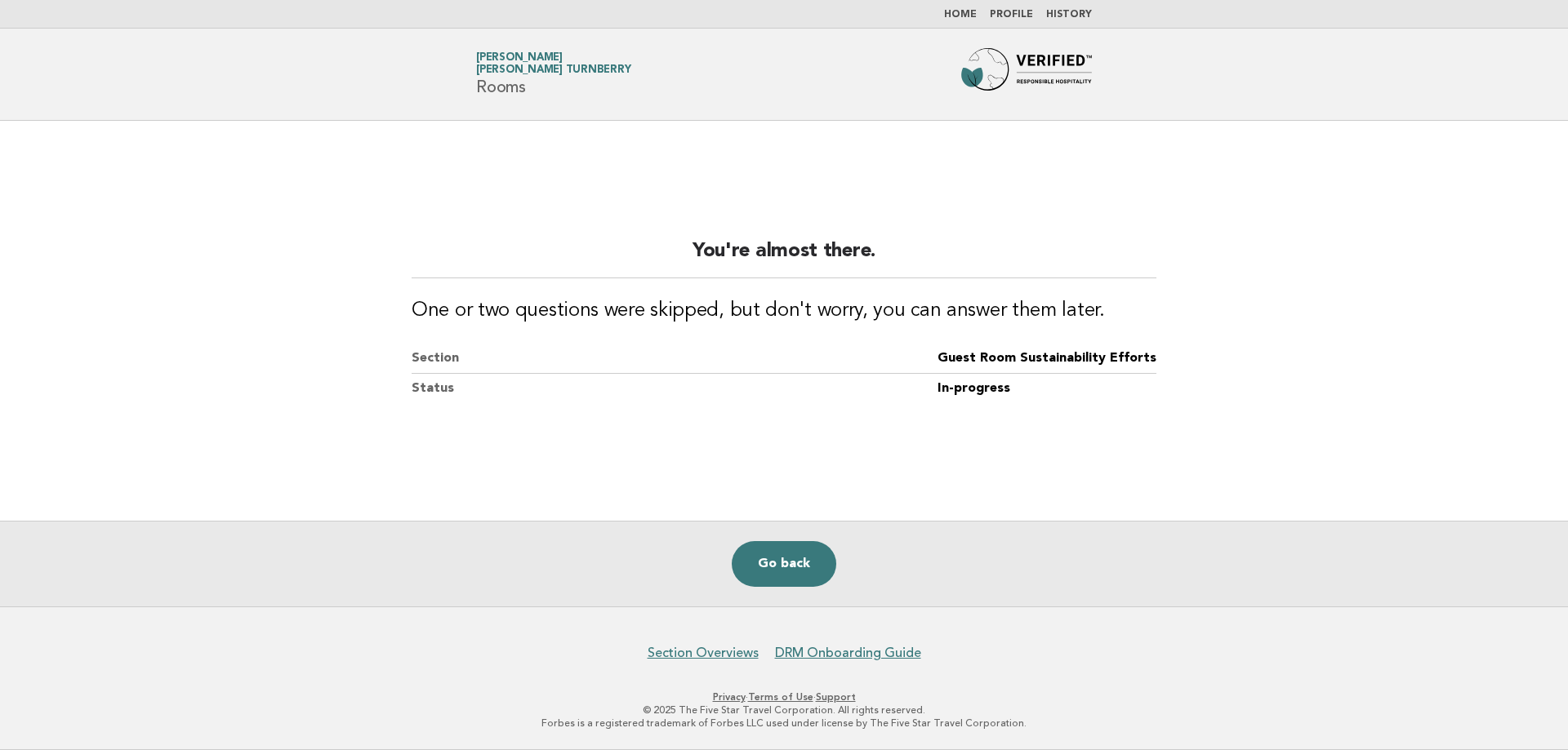
click at [968, 14] on link "Home" at bounding box center [960, 14] width 33 height 10
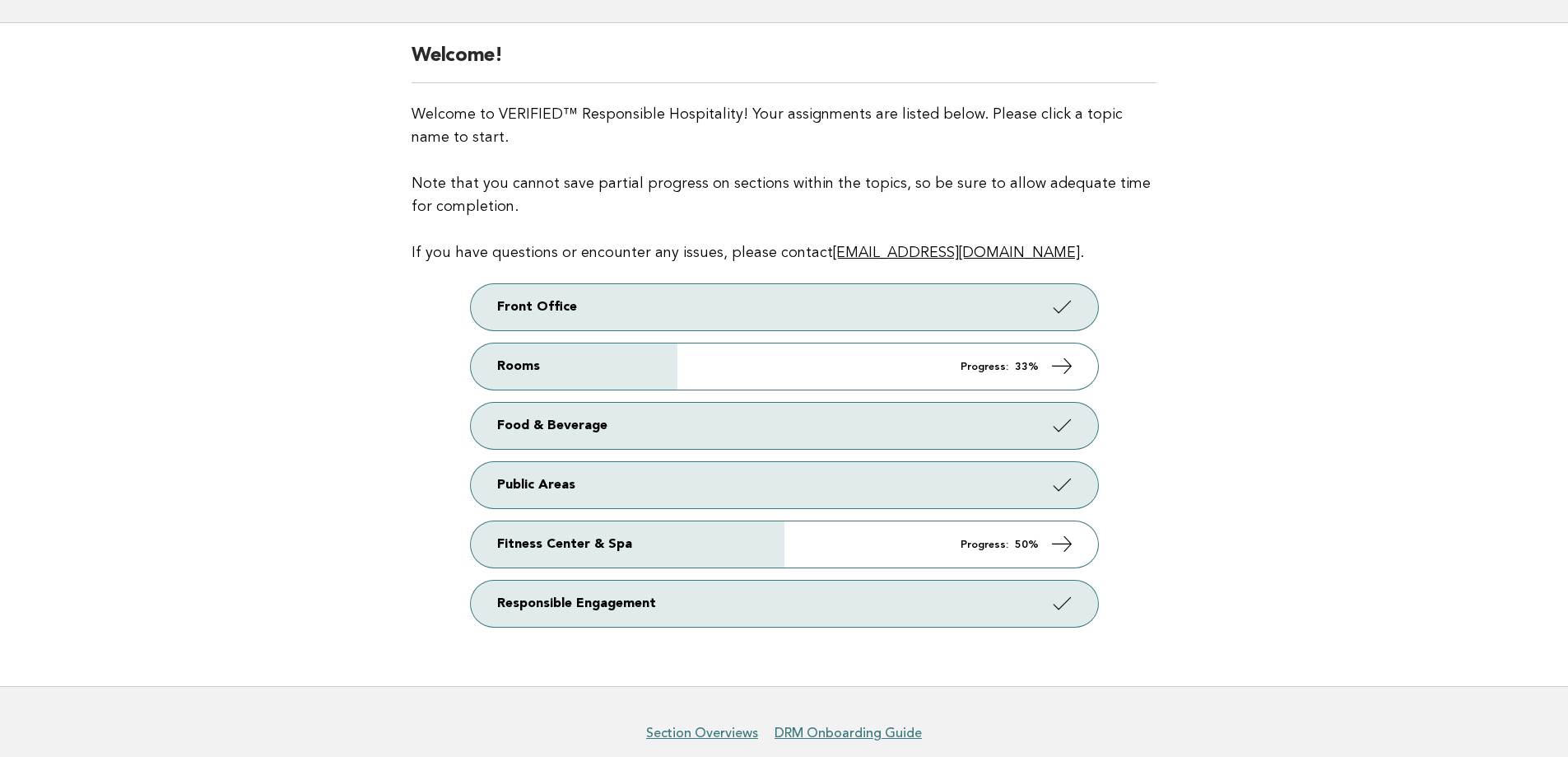
scroll to position [165, 0]
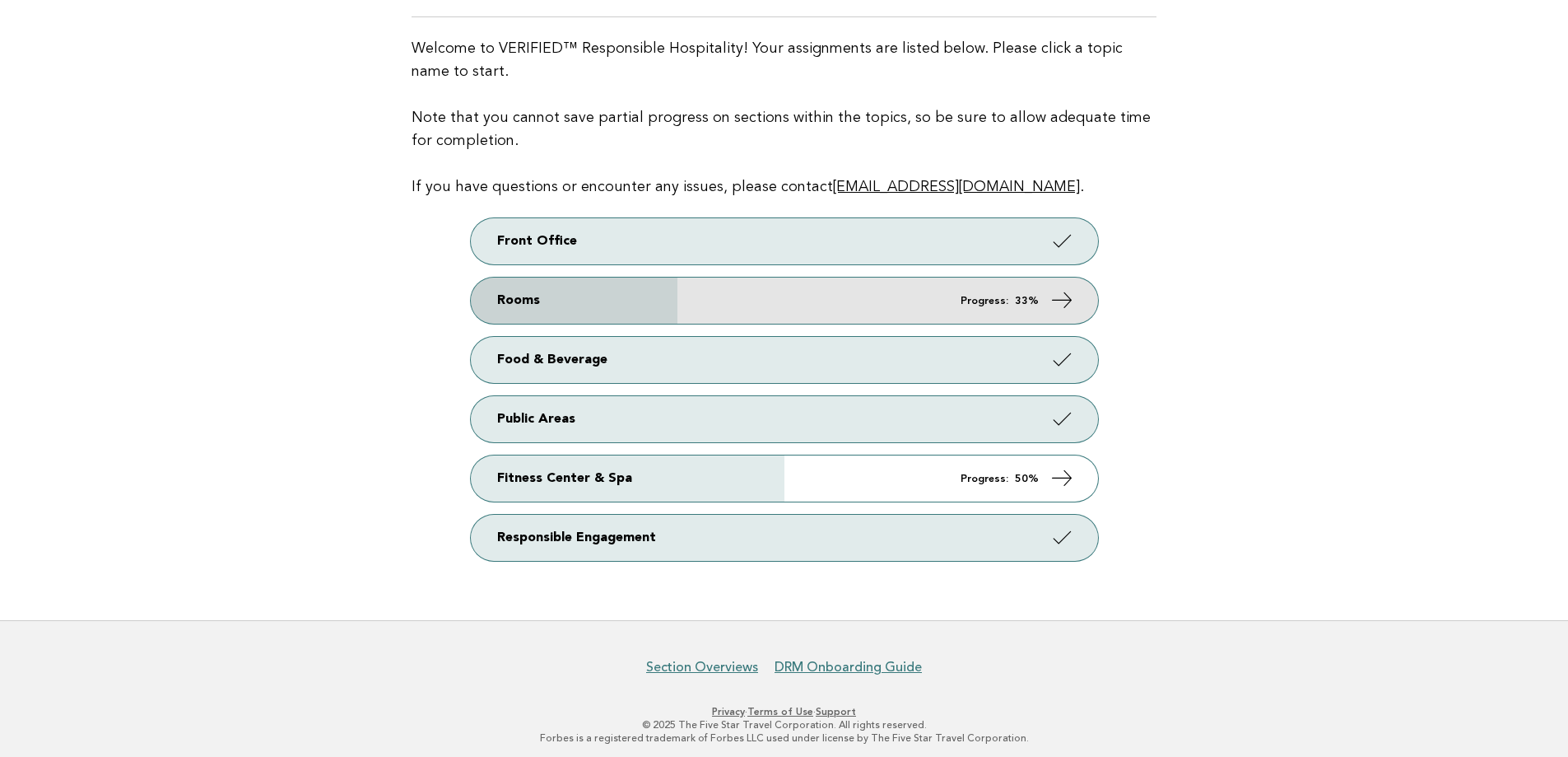
click at [1039, 306] on link "Rooms Progress: 33%" at bounding box center [784, 300] width 627 height 46
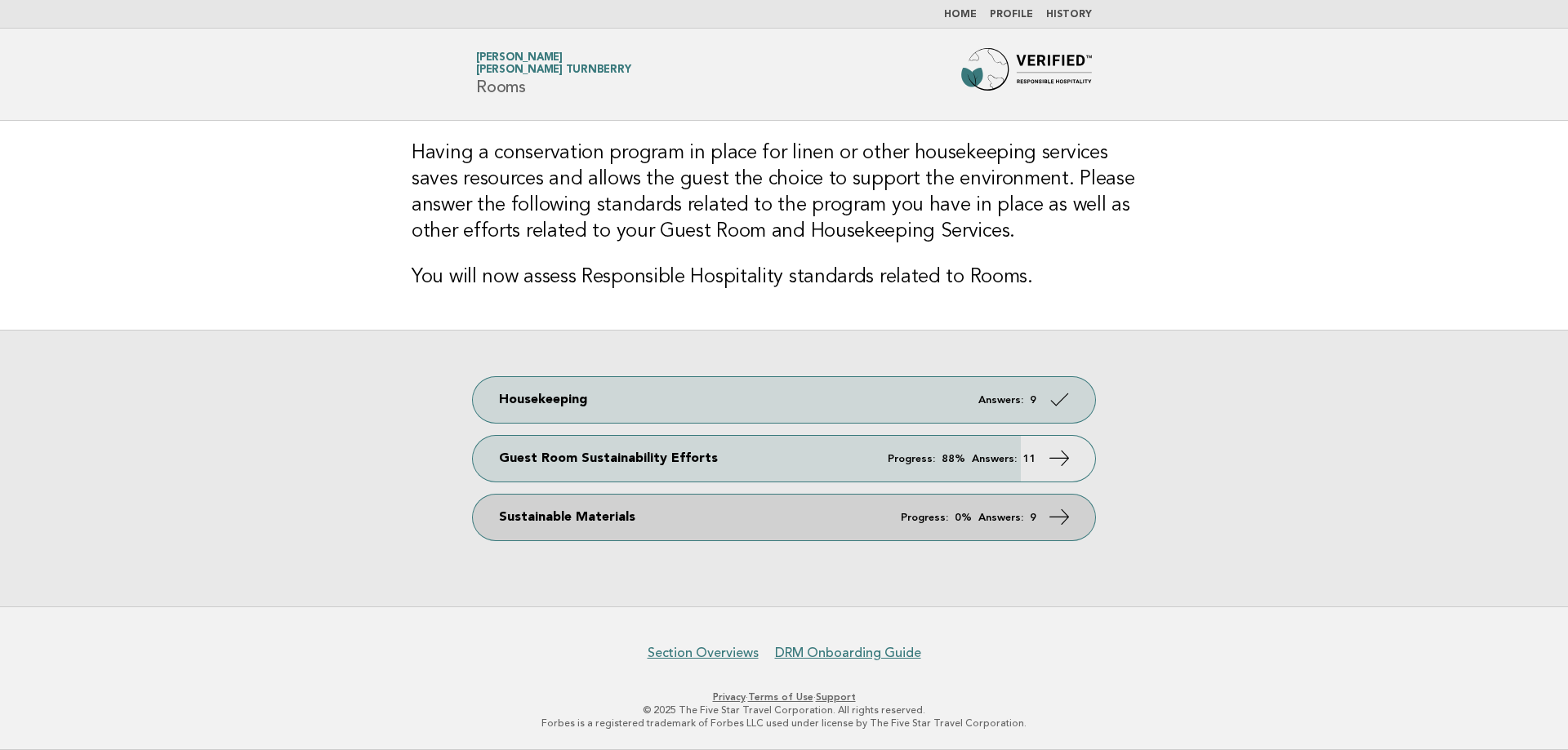
click at [781, 516] on link "Sustainable Materials Progress: 0% Answers: 9" at bounding box center [784, 517] width 622 height 46
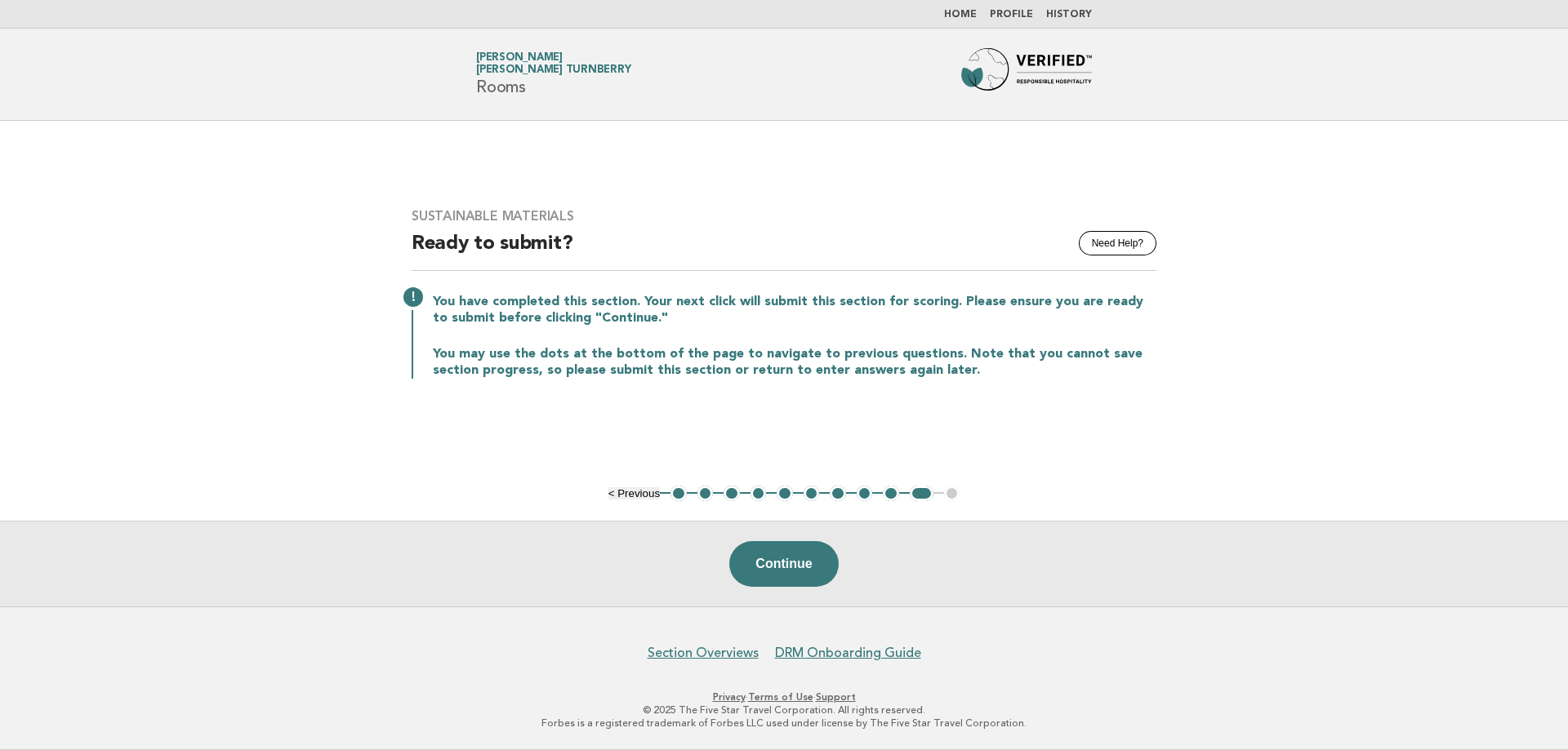
click at [675, 496] on button "1" at bounding box center [678, 494] width 16 height 16
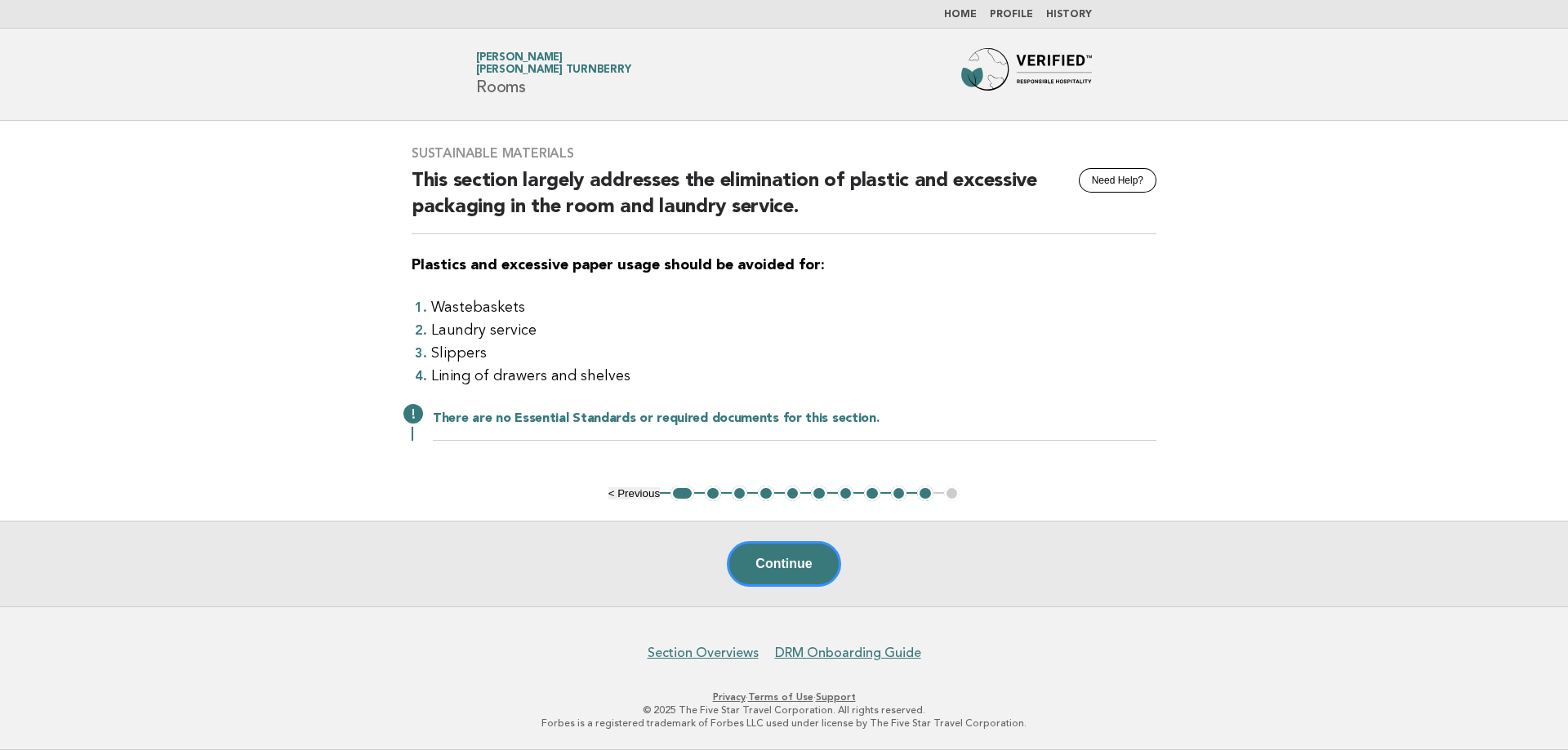
click at [717, 497] on button "2" at bounding box center [713, 494] width 16 height 16
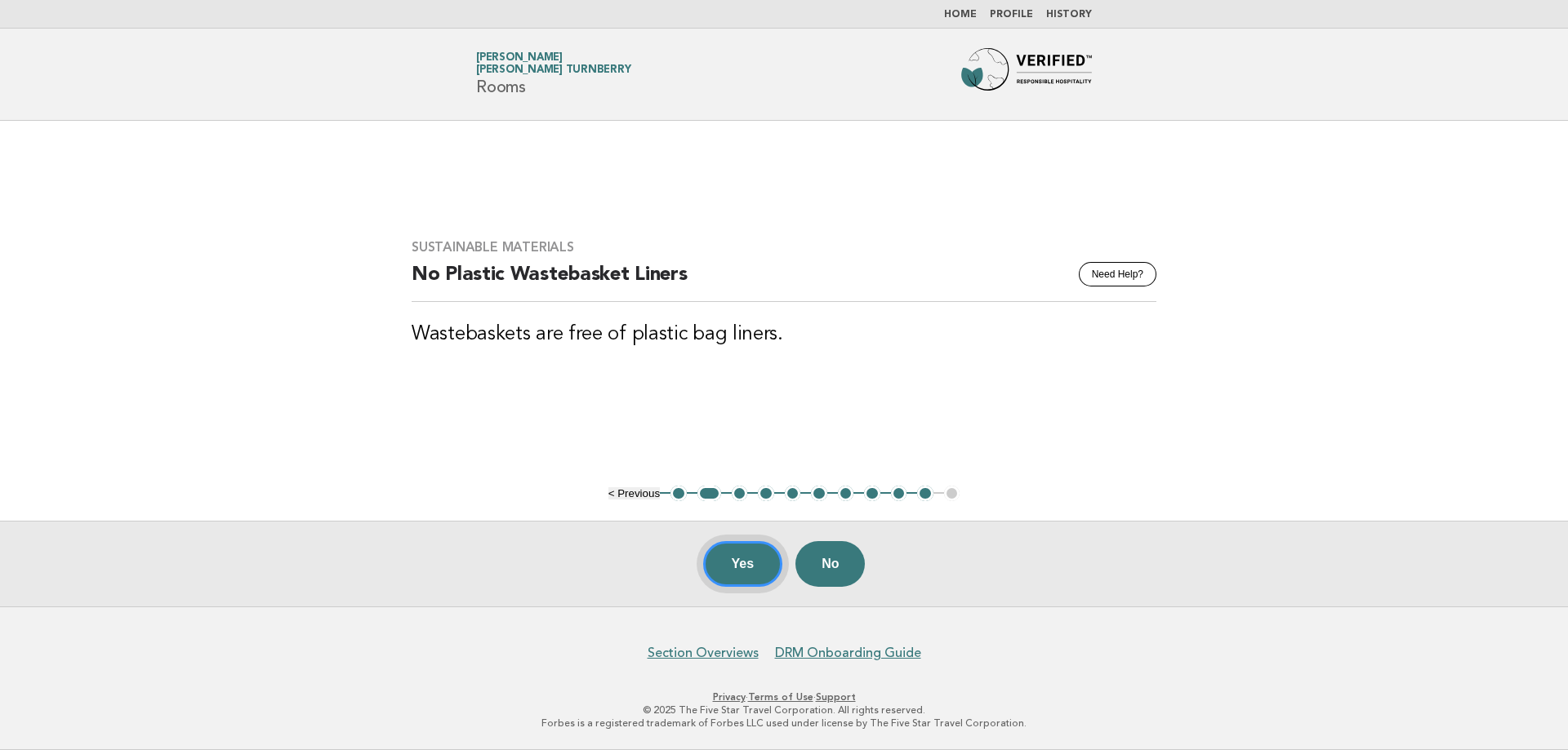
click at [759, 574] on button "Yes" at bounding box center [743, 563] width 80 height 46
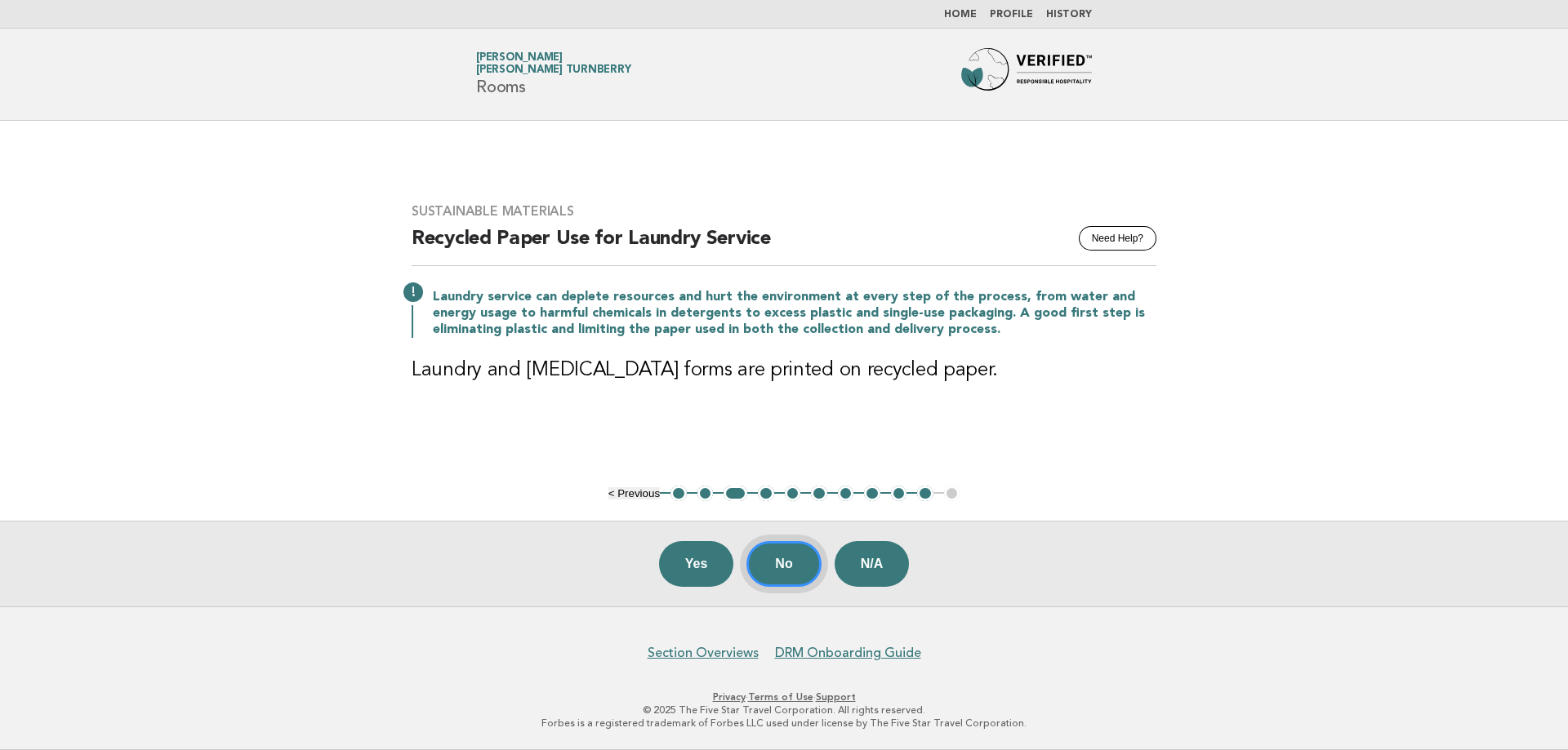
click at [806, 572] on button "No" at bounding box center [783, 563] width 74 height 46
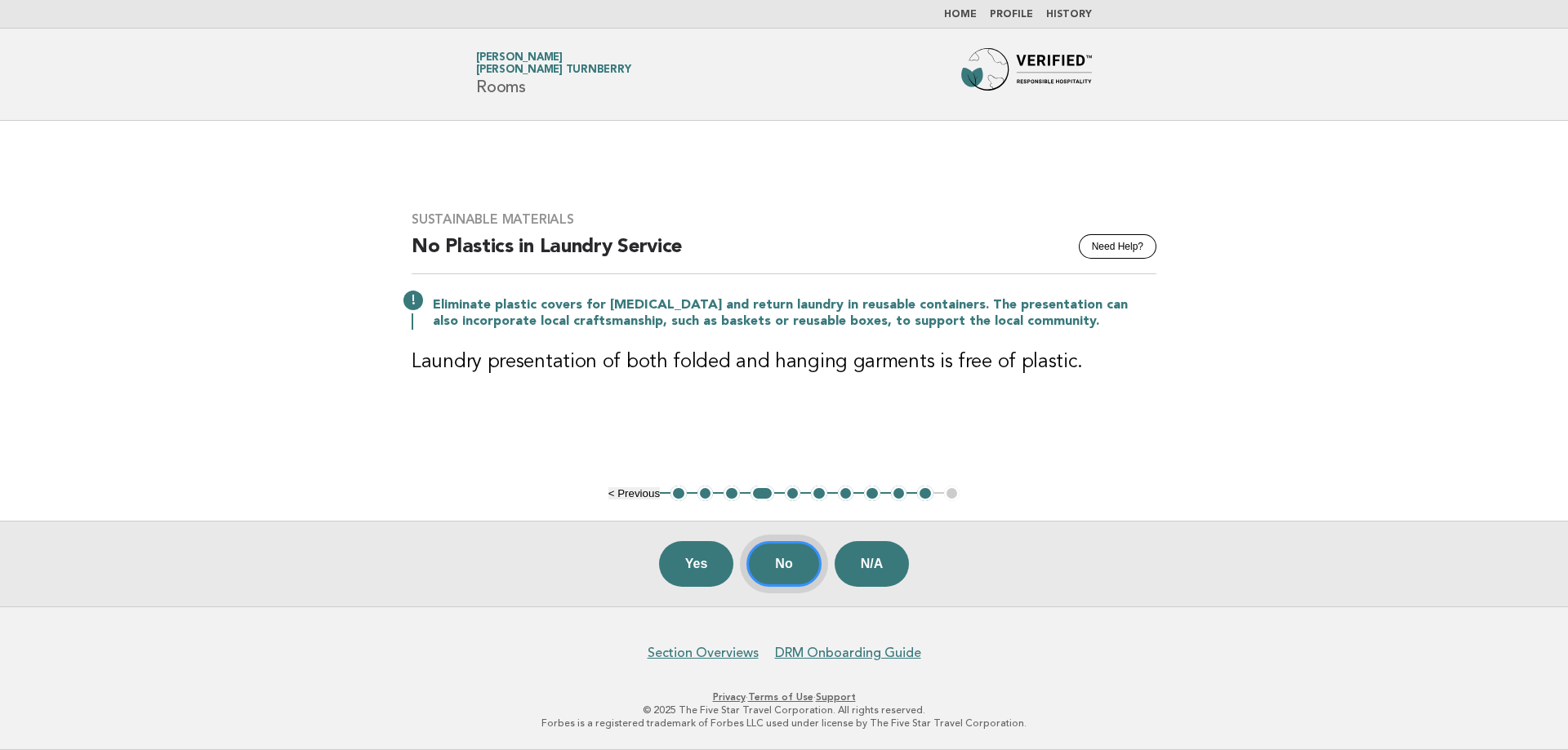
click at [791, 565] on button "No" at bounding box center [783, 563] width 74 height 46
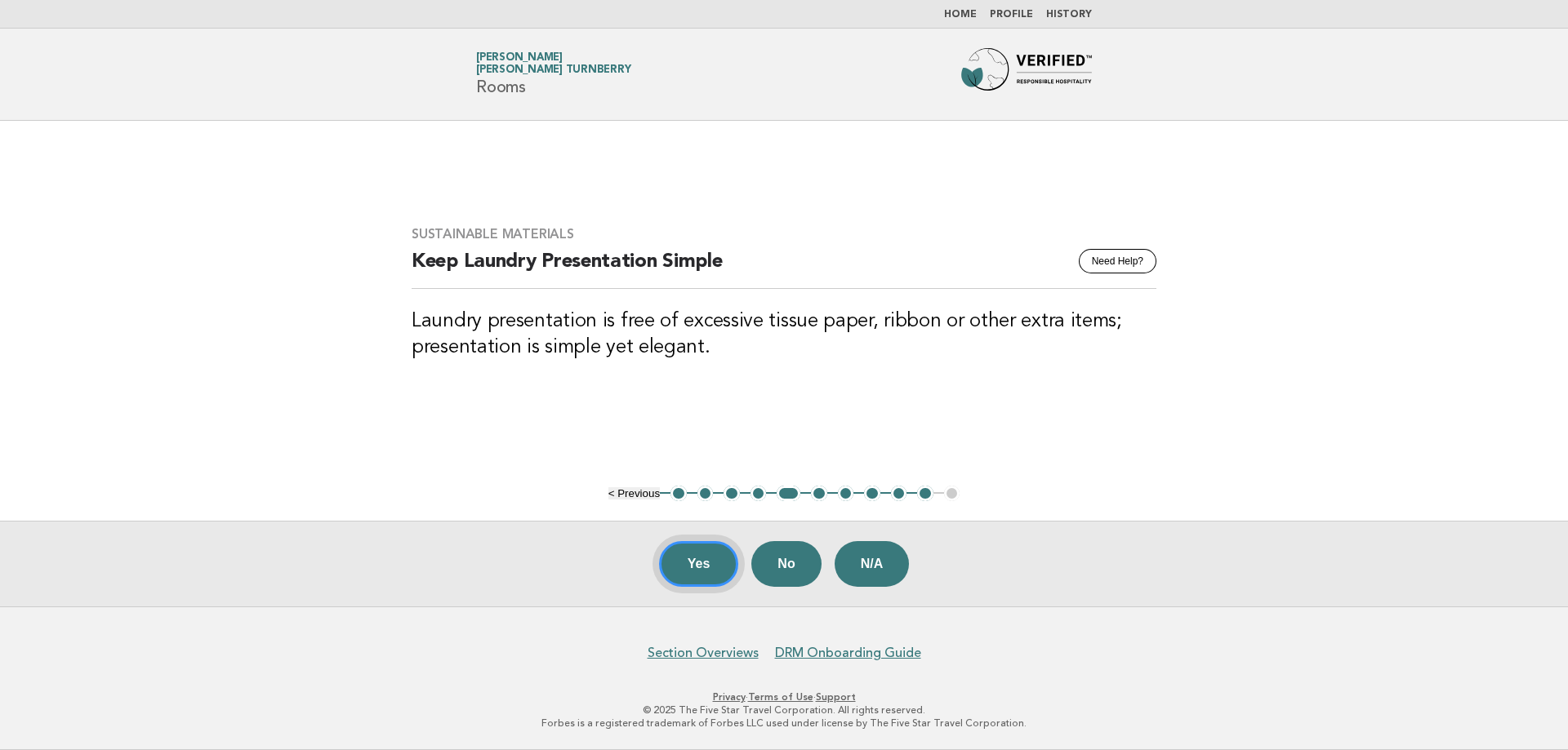
click at [710, 567] on button "Yes" at bounding box center [699, 563] width 80 height 46
